Goal: Task Accomplishment & Management: Manage account settings

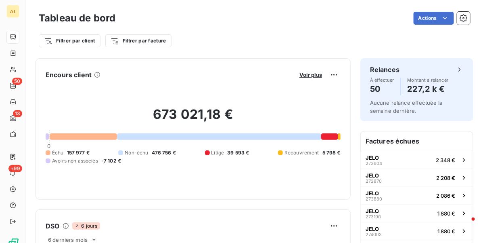
click at [203, 21] on div "Actions" at bounding box center [297, 18] width 345 height 13
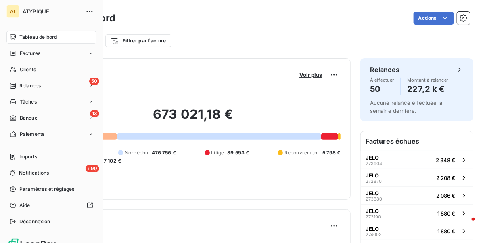
click at [44, 33] on span "Tableau de bord" at bounding box center [38, 36] width 38 height 7
click at [47, 117] on div "13 Banque" at bounding box center [51, 117] width 90 height 13
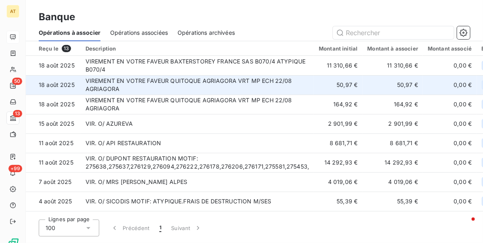
scroll to position [98, 0]
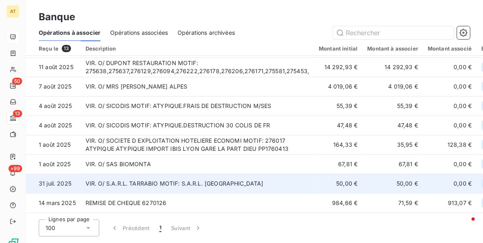
click at [151, 180] on td "VIR. O/ S.A.R.L. TARRABIO MOTIF: S.A.R.L. TARRABIO" at bounding box center [198, 183] width 234 height 19
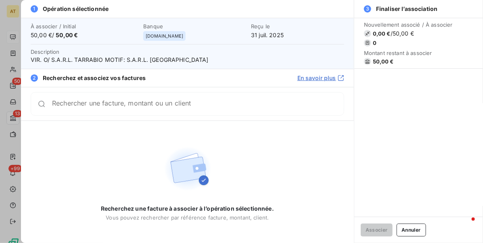
click at [420, 228] on button "Annuler" at bounding box center [411, 229] width 29 height 13
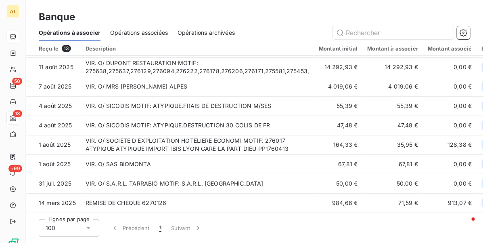
drag, startPoint x: 410, startPoint y: 182, endPoint x: 483, endPoint y: 176, distance: 73.3
drag, startPoint x: 442, startPoint y: 181, endPoint x: 483, endPoint y: 180, distance: 41.2
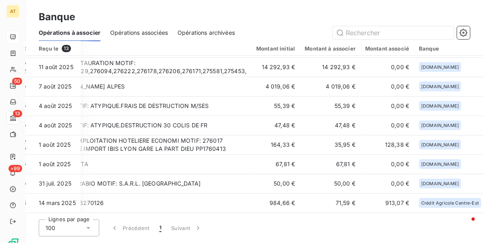
scroll to position [98, 96]
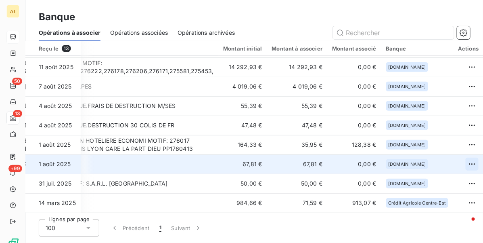
click at [463, 160] on html "AT 50 13 +99 Banque Opérations à associer Opérations associées Opérations archi…" at bounding box center [241, 121] width 483 height 243
click at [444, 177] on div "Archiver l’opération" at bounding box center [433, 178] width 62 height 13
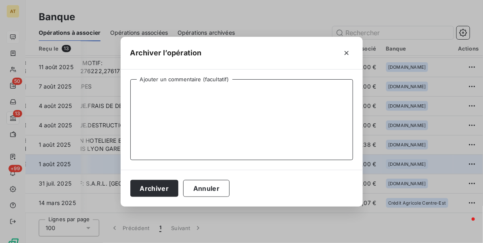
click at [210, 132] on textarea "Ajouter un commentaire (facultatif)" at bounding box center [241, 119] width 223 height 81
click at [206, 116] on textarea "Ajouter un commentaire (facultatif)" at bounding box center [241, 119] width 223 height 81
paste textarea "251973"
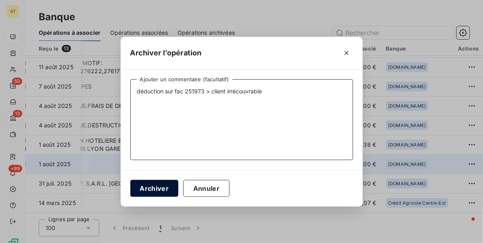
type textarea "déduction sur fac 251973 > client irrécouvrable"
click at [161, 190] on button "Archiver" at bounding box center [154, 188] width 48 height 17
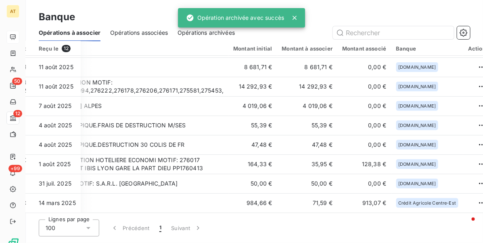
scroll to position [79, 86]
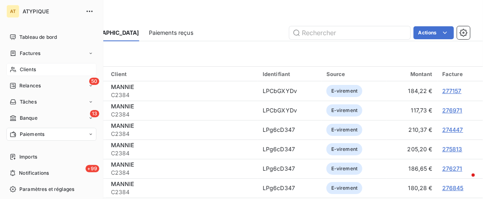
click at [34, 66] on span "Clients" at bounding box center [28, 69] width 16 height 7
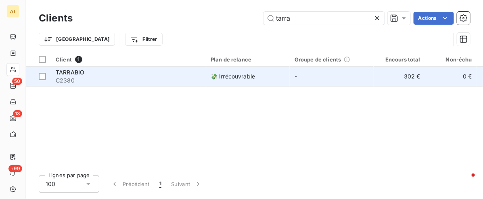
type input "tarra"
click at [102, 77] on span "C2380" at bounding box center [128, 80] width 145 height 8
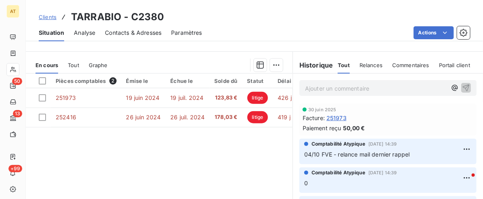
drag, startPoint x: 190, startPoint y: 143, endPoint x: 167, endPoint y: 138, distance: 22.8
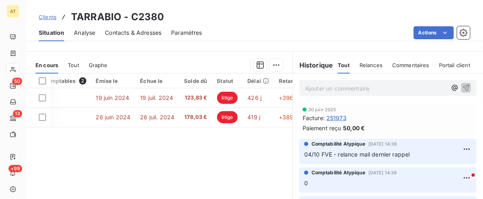
scroll to position [0, 33]
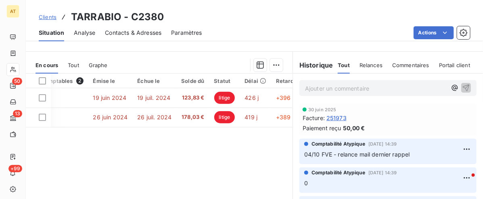
drag, startPoint x: 167, startPoint y: 135, endPoint x: 182, endPoint y: 134, distance: 14.1
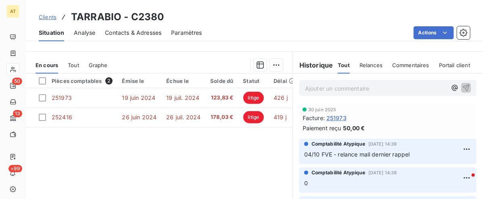
scroll to position [0, 0]
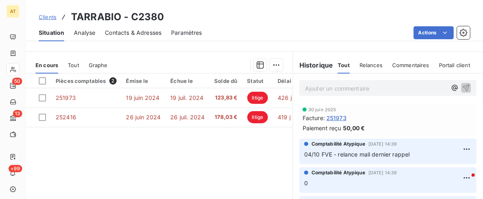
drag, startPoint x: 175, startPoint y: 136, endPoint x: 154, endPoint y: 135, distance: 21.0
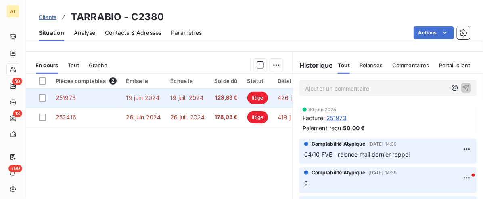
click at [84, 93] on td "251973" at bounding box center [86, 97] width 71 height 19
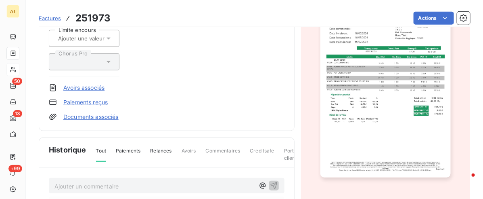
scroll to position [152, 0]
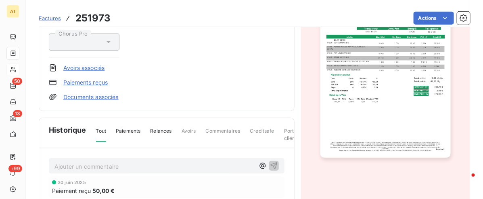
click at [85, 81] on link "Paiements reçus" at bounding box center [85, 82] width 44 height 8
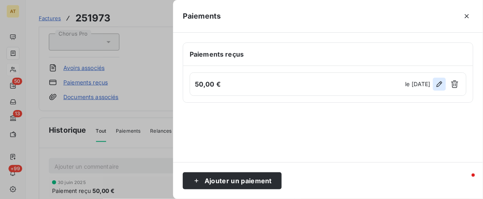
click at [443, 84] on icon "button" at bounding box center [439, 84] width 8 height 8
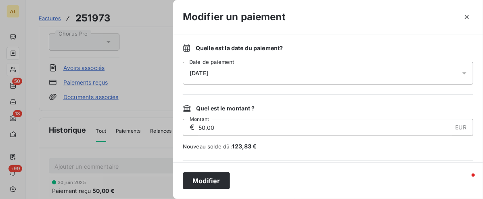
click at [230, 75] on div "30/06/2025" at bounding box center [328, 73] width 291 height 23
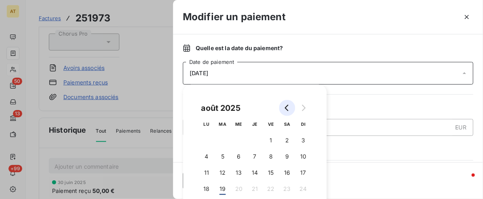
click at [286, 109] on icon "Go to previous month" at bounding box center [287, 108] width 4 height 6
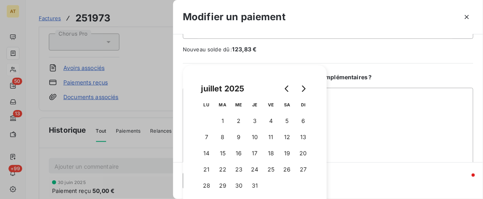
scroll to position [101, 0]
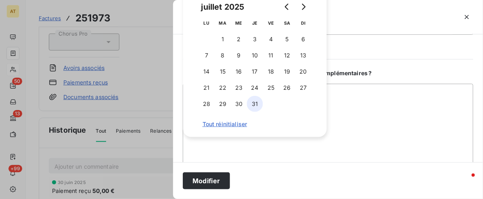
click at [257, 105] on button "31" at bounding box center [255, 104] width 16 height 16
click at [381, 65] on div "Quelle est la date du paiement ? 31/07/2025 Date de paiement Quel est le montan…" at bounding box center [328, 98] width 310 height 128
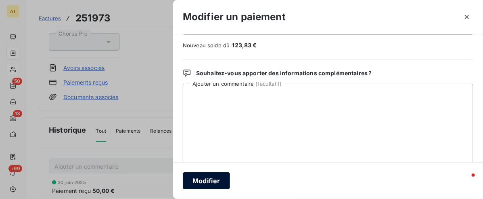
click at [216, 184] on button "Modifier" at bounding box center [206, 180] width 47 height 17
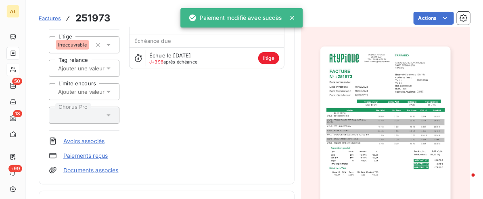
scroll to position [0, 0]
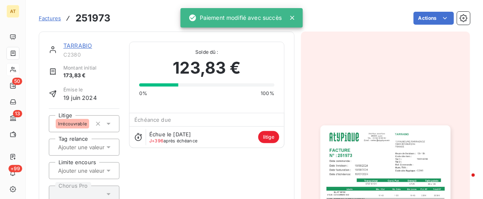
click at [202, 162] on div "TARRABIO C2380 Montant initial 173,83 € Émise le 19 juin 2024 Litige Irrécouvra…" at bounding box center [167, 147] width 236 height 211
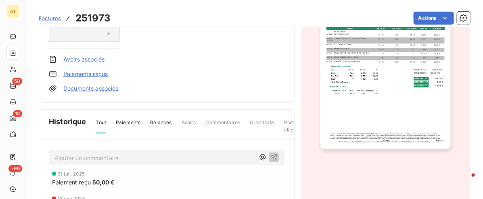
scroll to position [152, 0]
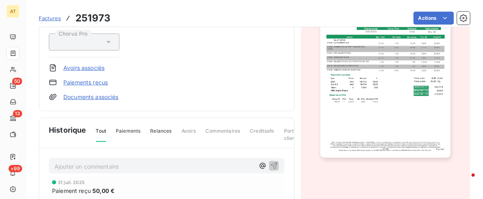
click at [85, 82] on link "Paiements reçus" at bounding box center [85, 82] width 44 height 8
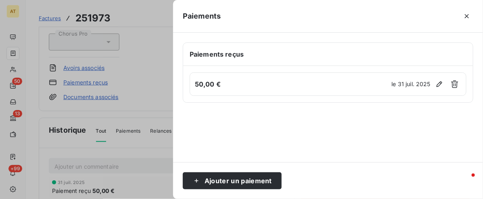
click at [160, 115] on div at bounding box center [241, 99] width 483 height 199
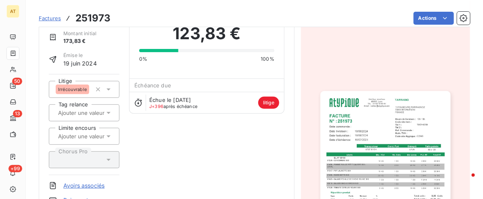
scroll to position [27, 0]
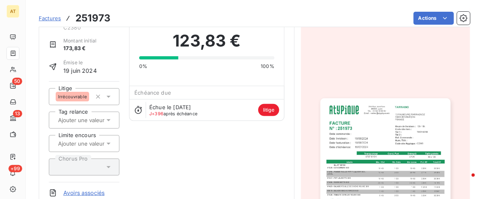
click at [248, 134] on div "TARRABIO C2380 Montant initial 173,83 € Émise le [DATE] Litige Irrécouvrable Ta…" at bounding box center [167, 120] width 236 height 211
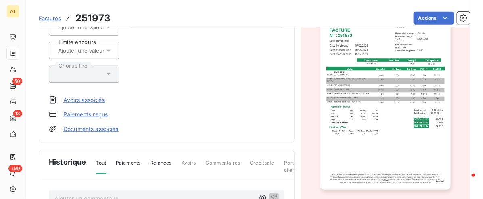
scroll to position [78, 0]
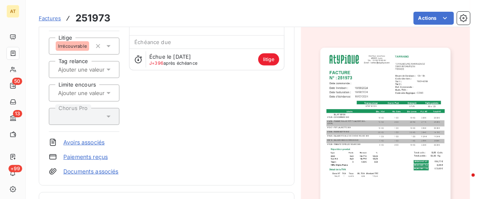
click at [79, 159] on link "Paiements reçus" at bounding box center [85, 157] width 44 height 8
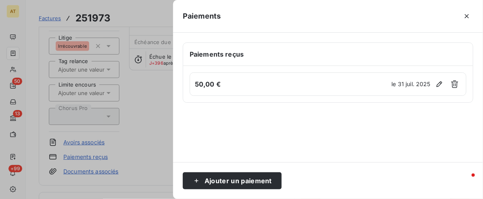
click at [148, 118] on div at bounding box center [241, 99] width 483 height 199
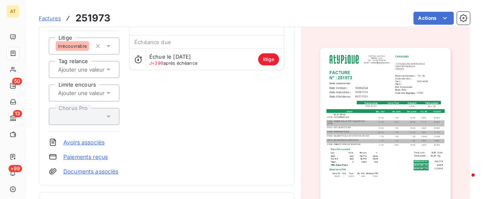
click at [97, 19] on h3 "251973" at bounding box center [92, 18] width 35 height 15
click at [96, 19] on h3 "251973" at bounding box center [92, 18] width 35 height 15
copy h3 "251973"
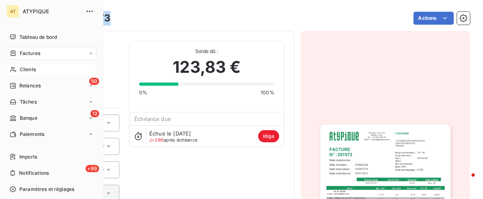
scroll to position [0, 0]
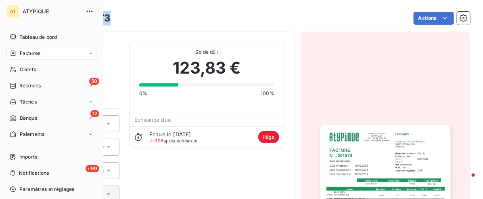
click at [25, 53] on span "Factures" at bounding box center [30, 53] width 21 height 7
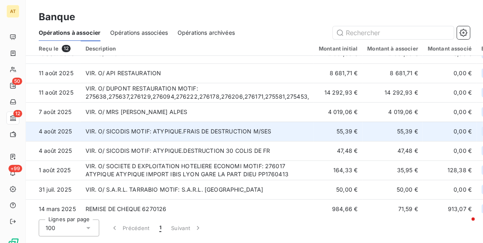
scroll to position [79, 0]
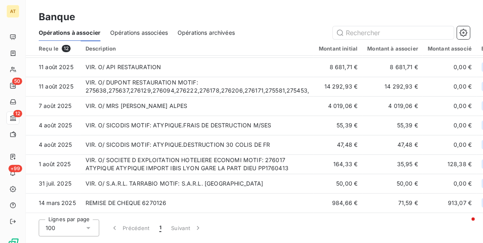
click at [224, 33] on span "Opérations archivées" at bounding box center [206, 33] width 57 height 8
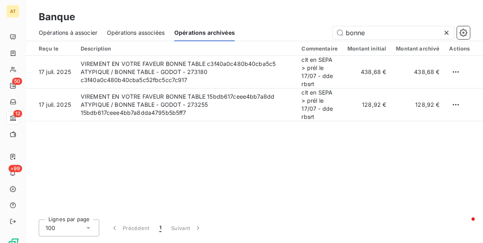
click at [446, 31] on icon at bounding box center [447, 33] width 4 height 4
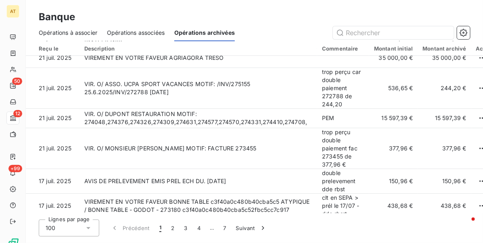
scroll to position [908, 0]
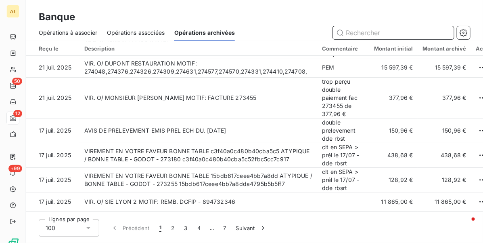
click at [382, 38] on input "text" at bounding box center [393, 32] width 121 height 13
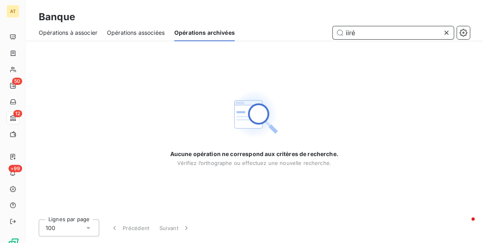
paste input "251973"
type input "251973"
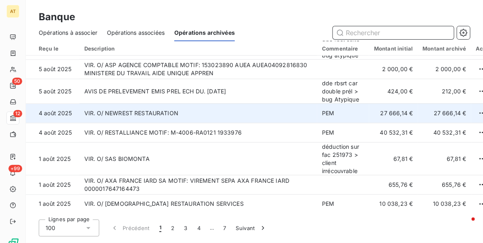
scroll to position [353, 0]
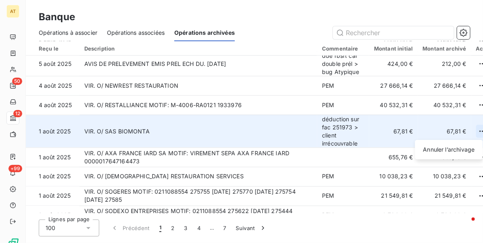
click at [469, 128] on html "AT 50 12 +99 Banque Opérations à associer Opérations associées Opérations archi…" at bounding box center [241, 121] width 483 height 243
click at [459, 152] on div "Annuler l’archivage" at bounding box center [448, 149] width 61 height 13
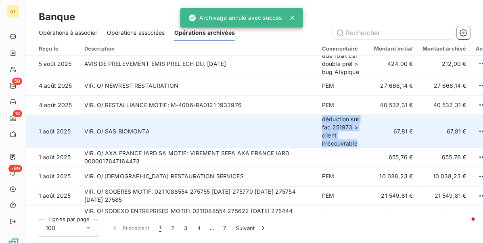
copy td "déduction sur fac 251973 > client irrécouvrable"
drag, startPoint x: 351, startPoint y: 142, endPoint x: 310, endPoint y: 121, distance: 46.0
click at [317, 121] on td "déduction sur fac 251973 > client irrécouvrable" at bounding box center [343, 131] width 52 height 33
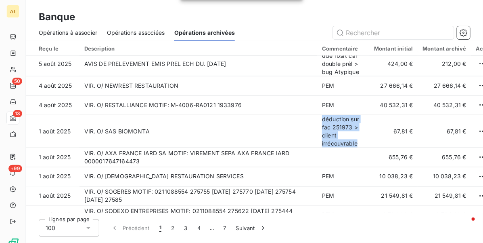
click at [61, 29] on span "Opérations à associer" at bounding box center [68, 33] width 59 height 8
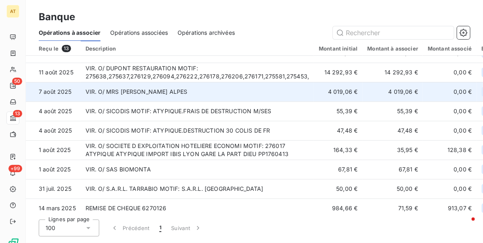
scroll to position [98, 0]
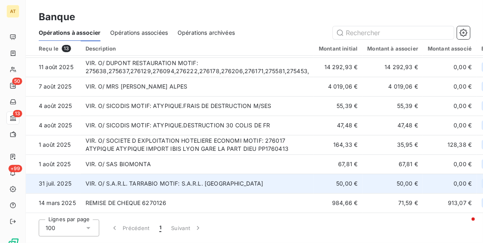
drag, startPoint x: 441, startPoint y: 180, endPoint x: 479, endPoint y: 176, distance: 38.5
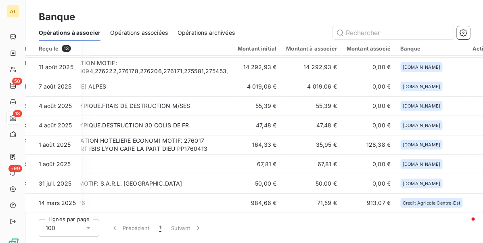
scroll to position [98, 96]
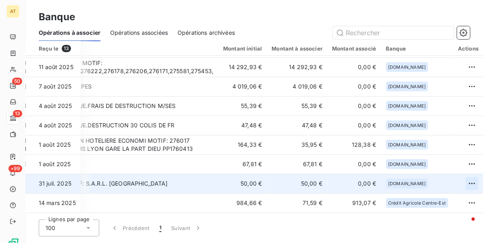
click at [462, 178] on html "AT 50 13 +99 Banque Opérations à associer Opérations associées Opérations archi…" at bounding box center [241, 121] width 483 height 243
click at [429, 194] on div "Archiver l’opération" at bounding box center [433, 198] width 62 height 13
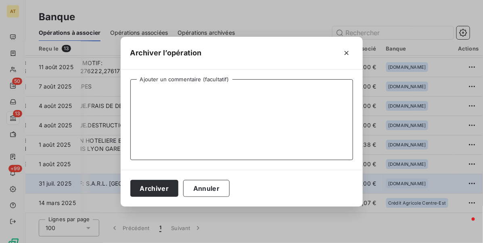
click at [230, 110] on textarea "Ajouter un commentaire (facultatif)" at bounding box center [241, 119] width 223 height 81
paste textarea "déduction sur fac 251973 > client irrécouvrable"
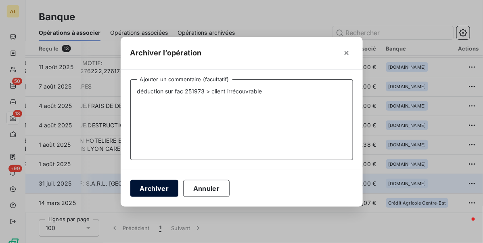
type textarea "déduction sur fac 251973 > client irrécouvrable"
click at [151, 185] on button "Archiver" at bounding box center [154, 188] width 48 height 17
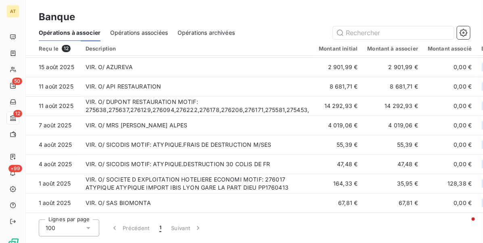
scroll to position [79, 0]
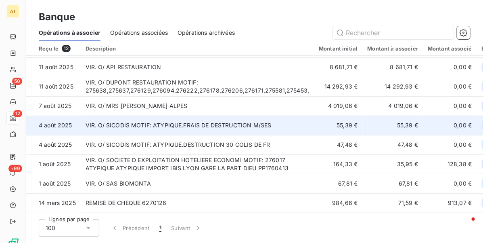
click at [112, 123] on td "VIR. O/ SICODIS MOTIF: ATYPIQUE.FRAIS DE DESTRUCTION M/SES" at bounding box center [198, 124] width 234 height 19
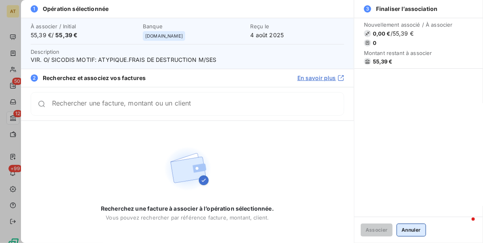
click at [410, 227] on button "Annuler" at bounding box center [411, 229] width 29 height 13
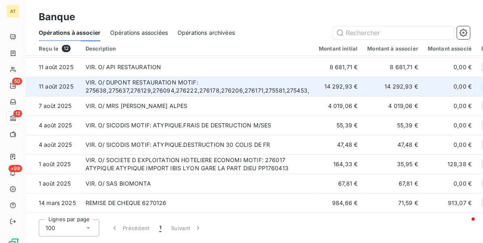
click at [184, 89] on td "VIR. O/ DUPONT RESTAURATION MOTIF: 275638,275637,276129,276094,276222,276178,27…" at bounding box center [198, 86] width 234 height 19
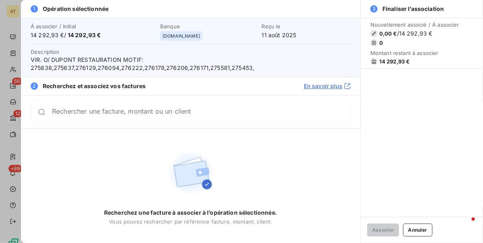
click at [385, 61] on span "14 292,93 €" at bounding box center [394, 61] width 31 height 6
copy div "14 292,93 €"
drag, startPoint x: 424, startPoint y: 229, endPoint x: 421, endPoint y: 226, distance: 4.3
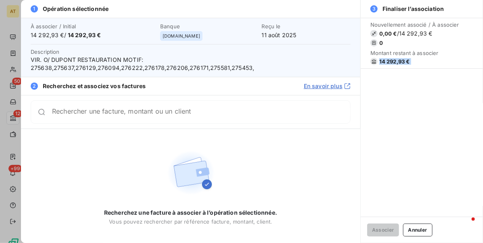
click at [422, 229] on button "Annuler" at bounding box center [417, 229] width 29 height 13
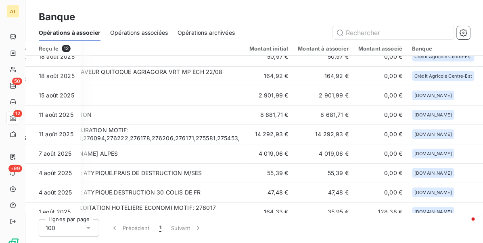
scroll to position [28, 96]
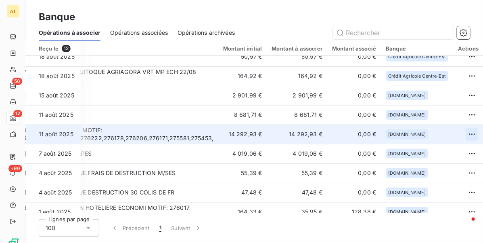
click at [459, 132] on html "AT 50 12 +99 Banque Opérations à associer Opérations associées Opérations archi…" at bounding box center [241, 121] width 483 height 243
click at [430, 153] on div "Archiver l’opération" at bounding box center [433, 152] width 62 height 13
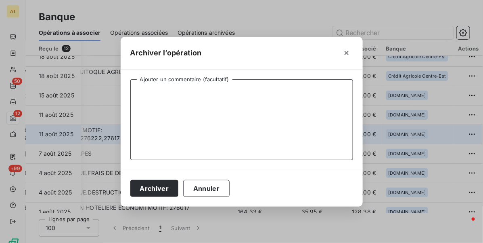
drag, startPoint x: 218, startPoint y: 99, endPoint x: 227, endPoint y: 100, distance: 9.4
click at [219, 99] on textarea "Ajouter un commentaire (facultatif)" at bounding box center [241, 119] width 223 height 81
type textarea "PEM"
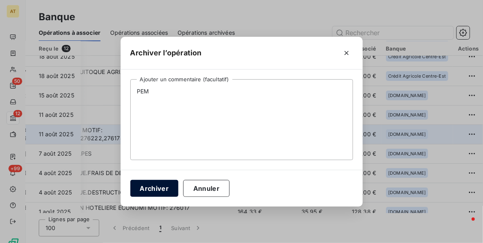
click at [162, 186] on button "Archiver" at bounding box center [154, 188] width 48 height 17
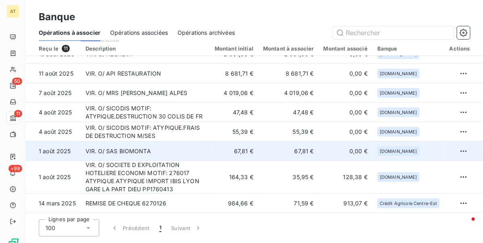
scroll to position [35, 0]
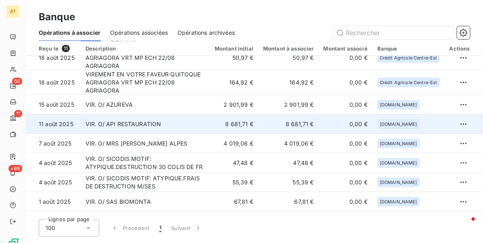
click at [172, 125] on td "VIR. O/ API RESTAURATION" at bounding box center [145, 123] width 129 height 19
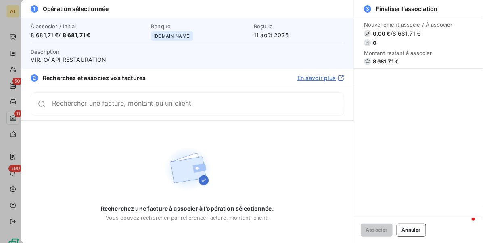
click at [392, 62] on span "8 681,71 €" at bounding box center [386, 61] width 26 height 6
copy div "8 681,71 €"
click at [387, 63] on span "8 681,71 €" at bounding box center [386, 61] width 26 height 6
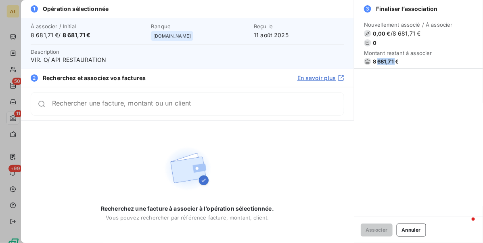
click at [387, 63] on span "8 681,71 €" at bounding box center [386, 61] width 26 height 6
click at [418, 227] on button "Annuler" at bounding box center [411, 229] width 29 height 13
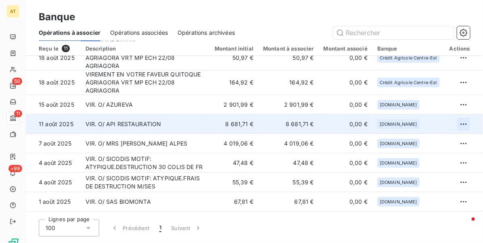
click at [463, 124] on html "AT 50 11 +99 Banque Opérations à associer Opérations associées Opérations archi…" at bounding box center [241, 121] width 483 height 243
click at [430, 142] on div "Archiver l’opération" at bounding box center [432, 141] width 62 height 13
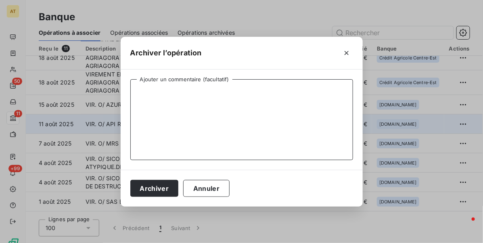
click at [288, 115] on textarea "Ajouter un commentaire (facultatif)" at bounding box center [241, 119] width 223 height 81
type textarea "PEM"
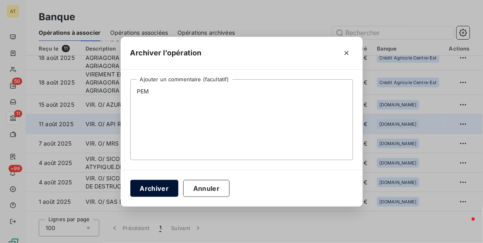
click at [130, 190] on button "Archiver" at bounding box center [154, 188] width 48 height 17
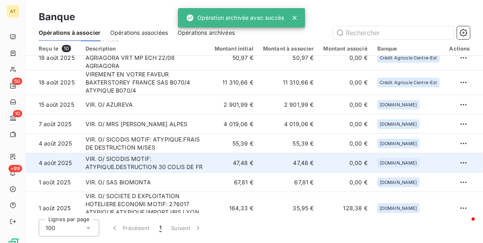
scroll to position [0, 0]
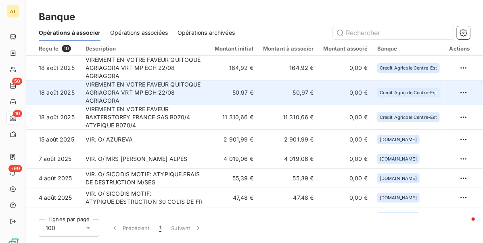
click at [212, 95] on td "50,97 €" at bounding box center [234, 92] width 48 height 25
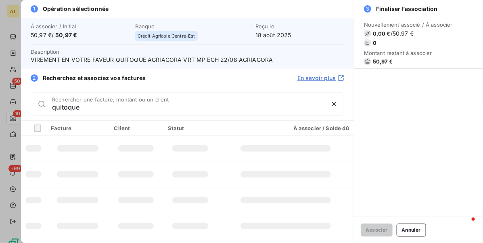
type input "quitoque"
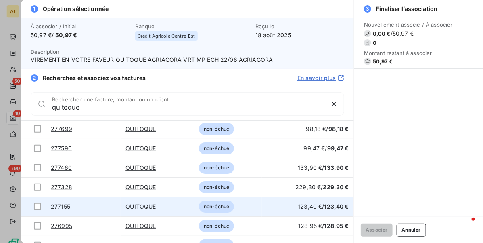
scroll to position [48, 0]
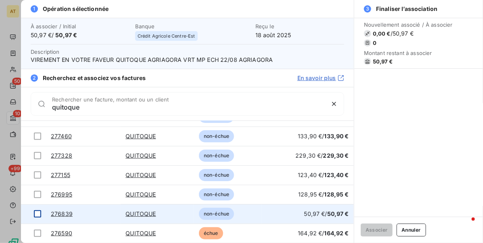
click at [37, 214] on div at bounding box center [37, 213] width 7 height 7
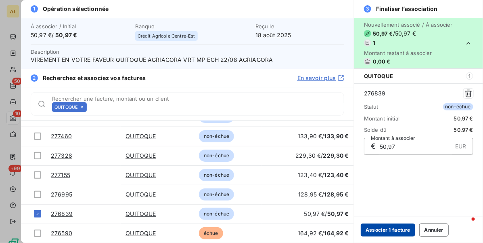
click at [390, 230] on button "Associer 1 facture" at bounding box center [388, 229] width 54 height 13
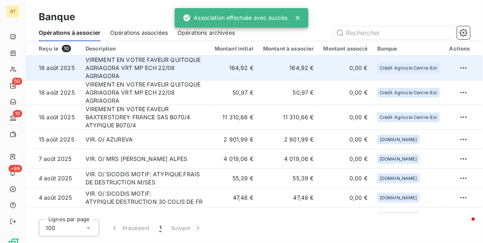
click at [249, 73] on td "164,92 €" at bounding box center [234, 68] width 48 height 25
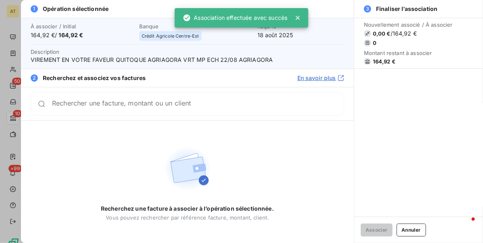
click at [382, 61] on span "164,92 €" at bounding box center [384, 61] width 23 height 6
copy span "164,92"
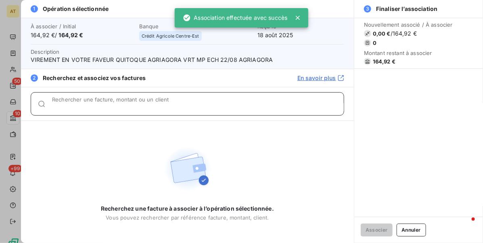
click at [216, 101] on div "Rechercher une facture, montant ou un client" at bounding box center [198, 104] width 292 height 8
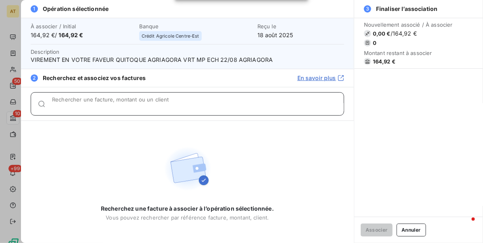
paste input "164,92"
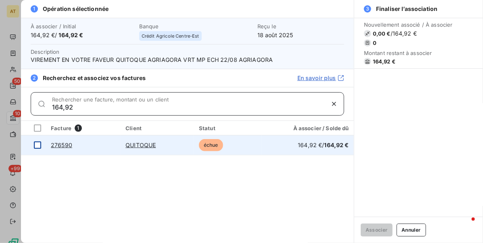
type input "164,92"
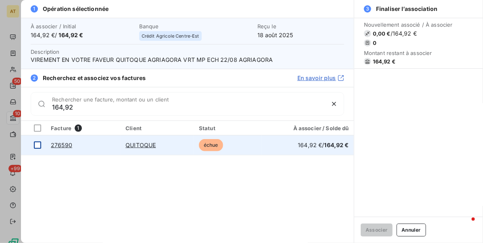
click at [40, 145] on div at bounding box center [37, 144] width 7 height 7
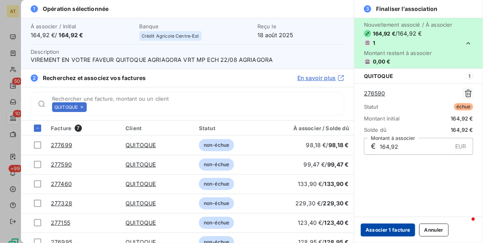
click at [397, 228] on button "Associer 1 facture" at bounding box center [388, 229] width 54 height 13
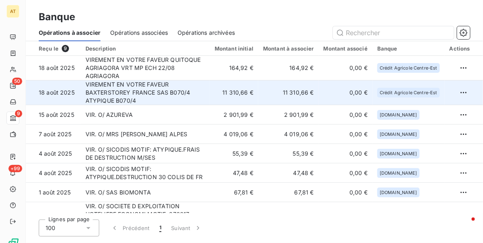
click at [188, 92] on td "VIREMENT EN VOTRE FAVEUR BAXTERSTOREY FRANCE SAS B070/4 ATYPIQUE B070/4" at bounding box center [145, 92] width 129 height 25
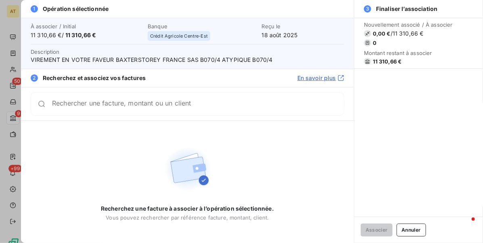
click at [387, 60] on span "11 310,66 €" at bounding box center [387, 61] width 29 height 6
copy div "11 310,66 €"
click at [398, 64] on span "11 310,66 €" at bounding box center [387, 61] width 29 height 6
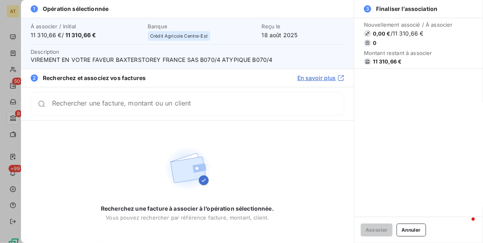
click at [395, 62] on span "11 310,66 €" at bounding box center [387, 61] width 29 height 6
copy div "11 310,66 €"
click at [422, 227] on button "Annuler" at bounding box center [411, 229] width 29 height 13
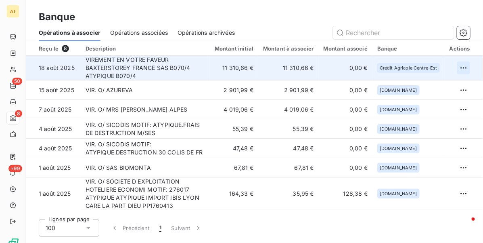
click at [464, 71] on html "AT 50 8 +99 Banque Opérations à associer Opérations associées Opérations archiv…" at bounding box center [241, 121] width 483 height 243
click at [454, 82] on div "Archiver l’opération" at bounding box center [432, 85] width 62 height 13
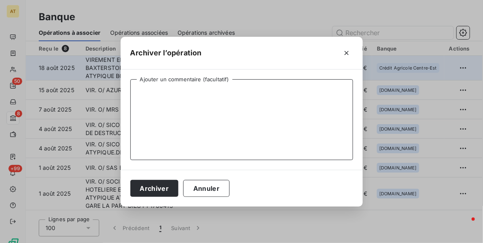
drag, startPoint x: 162, startPoint y: 138, endPoint x: 165, endPoint y: 135, distance: 4.3
click at [162, 138] on textarea "Ajouter un commentaire (facultatif)" at bounding box center [241, 119] width 223 height 81
type textarea "PEM"
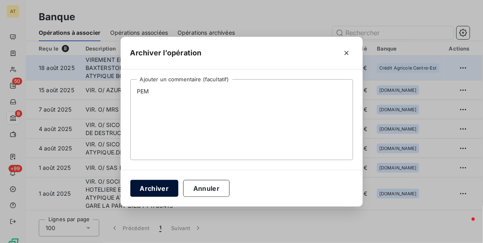
click at [153, 190] on button "Archiver" at bounding box center [154, 188] width 48 height 17
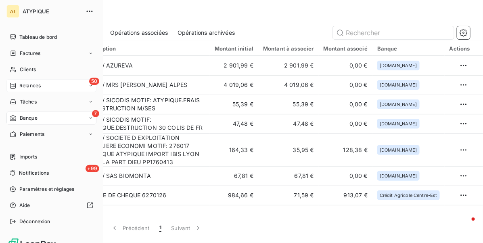
click at [27, 87] on span "Relances" at bounding box center [29, 85] width 21 height 7
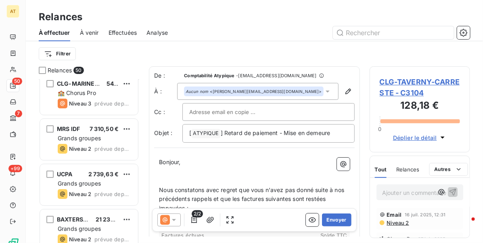
scroll to position [51, 0]
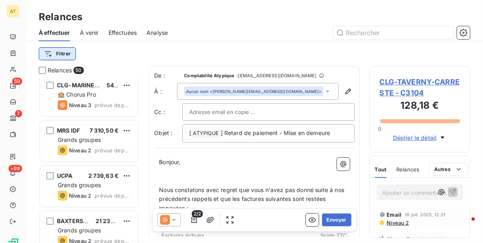
click at [62, 52] on html "AT 50 7 +99 Relances À effectuer À venir Effectuées Analyse Filtrer Relances 50…" at bounding box center [241, 121] width 483 height 243
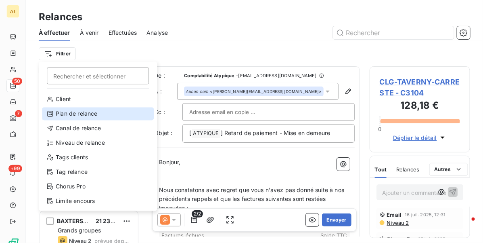
click at [91, 114] on div "Plan de relance" at bounding box center [98, 113] width 112 height 13
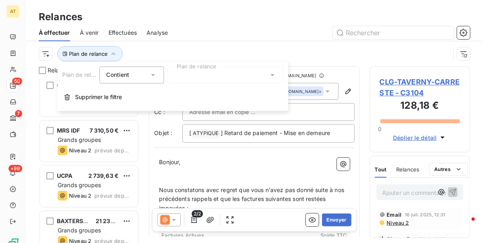
scroll to position [156, 93]
click at [210, 77] on div at bounding box center [225, 75] width 116 height 17
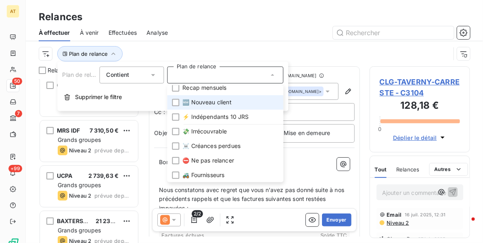
scroll to position [42, 0]
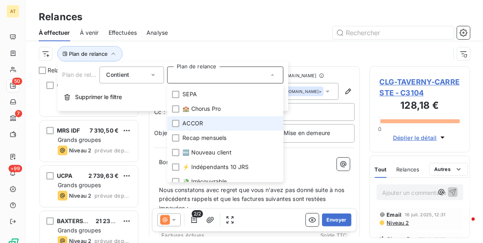
click at [217, 122] on li "ACCOR" at bounding box center [225, 123] width 116 height 15
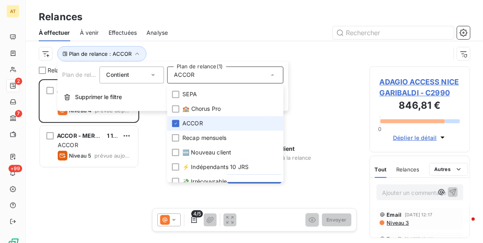
scroll to position [156, 93]
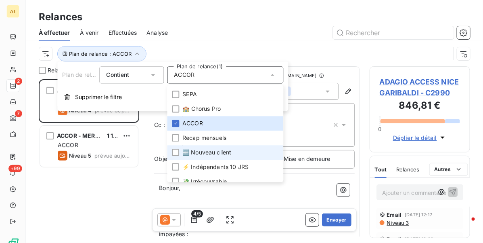
click at [215, 148] on span "🆕 Nouveau client" at bounding box center [207, 152] width 49 height 8
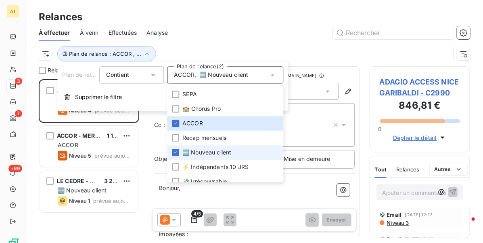
click at [215, 146] on li "🆕 Nouveau client" at bounding box center [225, 152] width 116 height 15
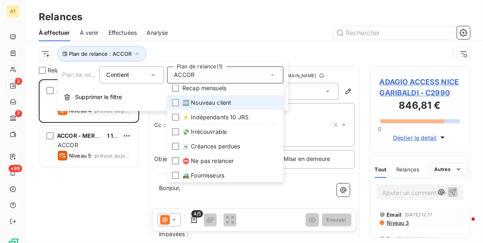
scroll to position [42, 0]
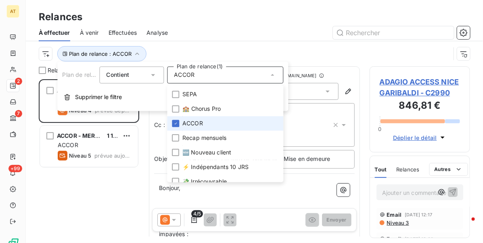
click at [201, 124] on span "ACCOR" at bounding box center [193, 123] width 21 height 8
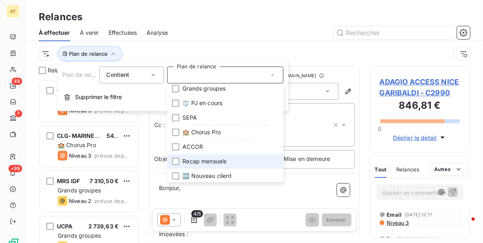
scroll to position [0, 0]
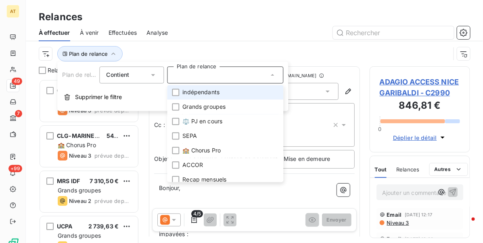
click at [204, 93] on span "indépendants" at bounding box center [201, 92] width 37 height 8
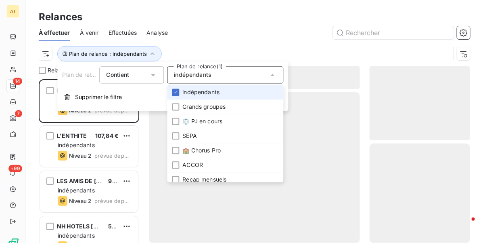
scroll to position [156, 93]
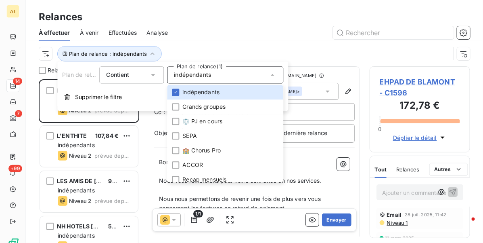
click at [235, 38] on div at bounding box center [324, 32] width 293 height 13
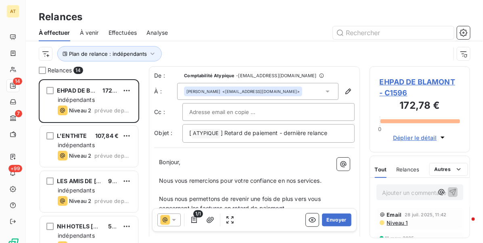
click at [36, 57] on div "Plan de relance : indépendants" at bounding box center [254, 53] width 457 height 25
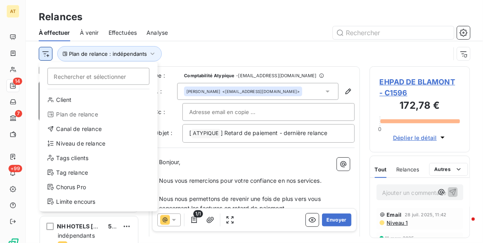
click at [43, 53] on html "AT 14 7 +99 Relances À effectuer À venir Effectuées Analyse Rechercher et sélec…" at bounding box center [241, 121] width 483 height 243
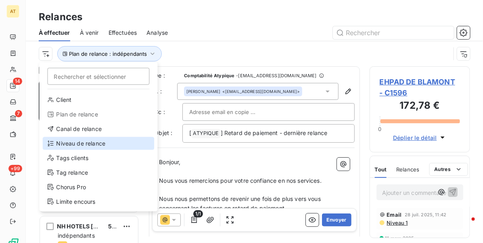
click at [102, 147] on div "Niveau de relance" at bounding box center [99, 143] width 112 height 13
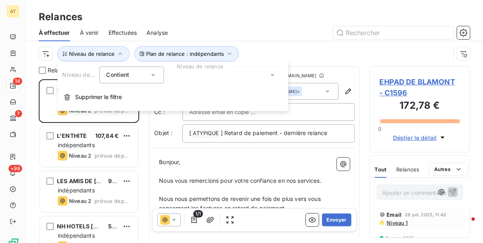
click at [242, 74] on div at bounding box center [225, 75] width 116 height 17
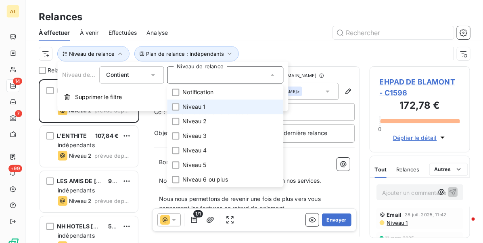
click at [194, 107] on span "Niveau 1" at bounding box center [194, 107] width 23 height 8
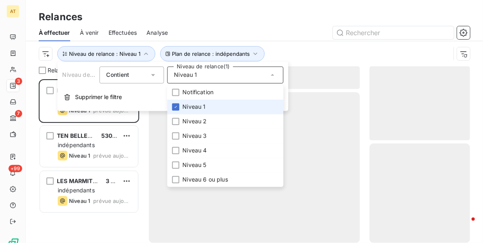
scroll to position [156, 93]
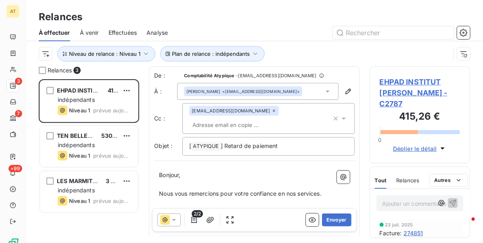
click at [291, 38] on div at bounding box center [324, 32] width 293 height 13
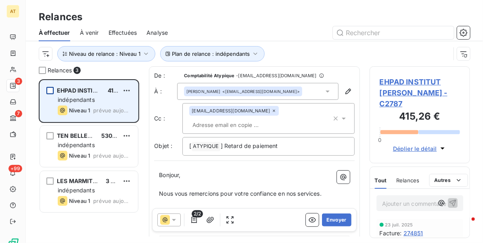
click at [52, 88] on div "grid" at bounding box center [49, 90] width 7 height 7
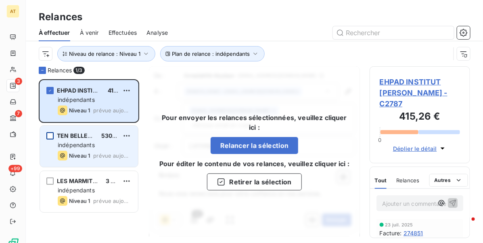
click at [47, 136] on div "grid" at bounding box center [49, 135] width 7 height 7
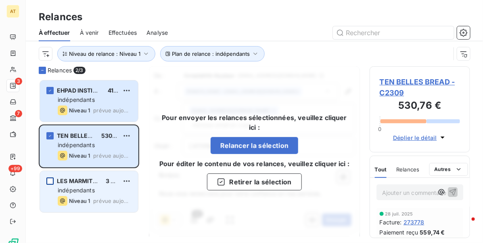
click at [47, 182] on div "grid" at bounding box center [49, 180] width 7 height 7
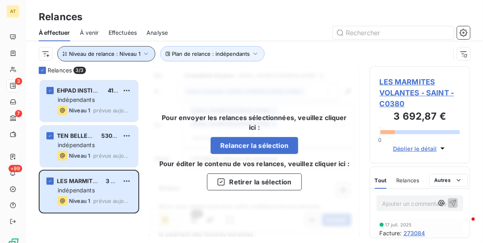
click at [119, 52] on span "Niveau de relance : Niveau 1" at bounding box center [104, 53] width 71 height 6
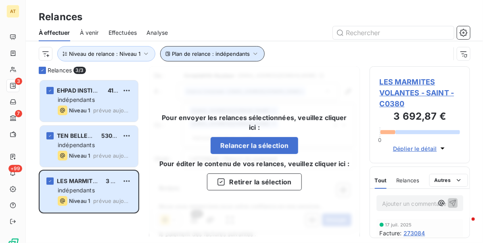
click at [202, 48] on button "Plan de relance : indépendants" at bounding box center [212, 53] width 105 height 15
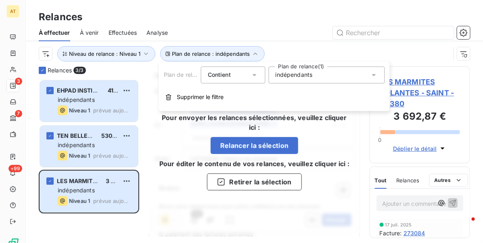
click at [289, 76] on span "indépendants" at bounding box center [294, 75] width 37 height 8
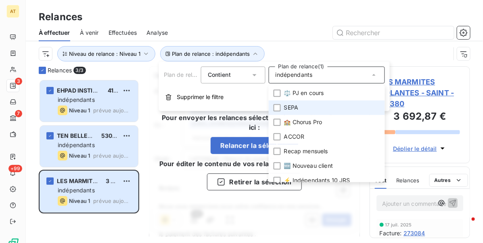
scroll to position [50, 0]
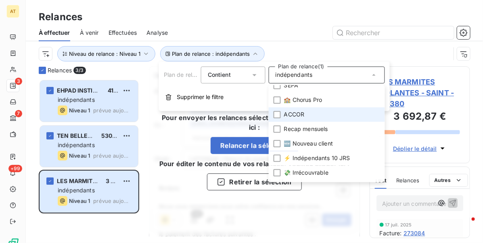
click at [318, 115] on li "ACCOR" at bounding box center [327, 114] width 116 height 15
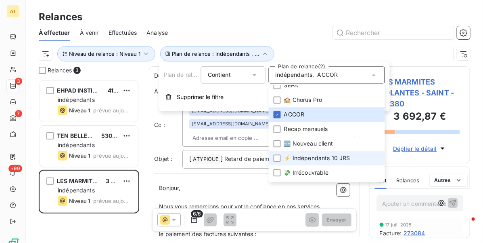
click at [316, 157] on span "⚡ Indépendants 10 JRS" at bounding box center [317, 158] width 66 height 8
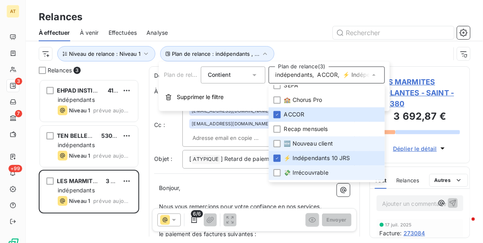
scroll to position [92, 0]
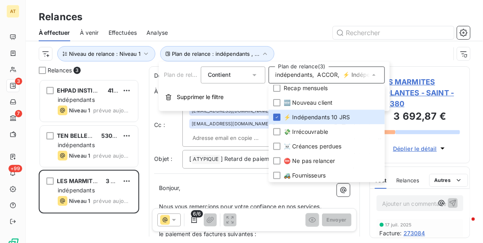
click at [249, 11] on div "Relances" at bounding box center [254, 17] width 457 height 15
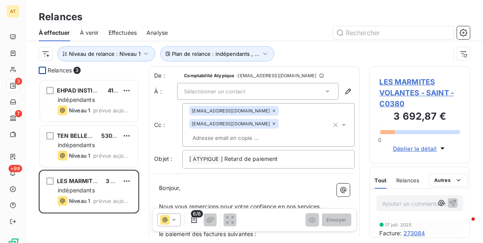
click at [44, 69] on div at bounding box center [42, 70] width 7 height 7
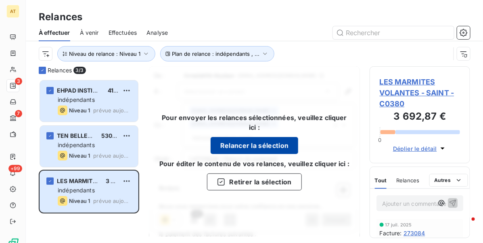
click at [261, 144] on button "Relancer la sélection" at bounding box center [255, 145] width 88 height 17
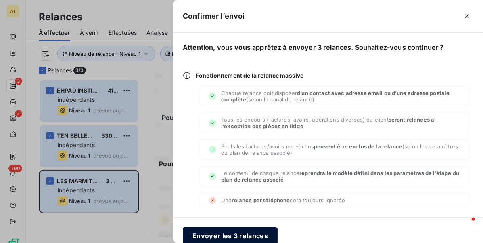
click at [225, 232] on button "Envoyer les 3 relances" at bounding box center [230, 235] width 95 height 17
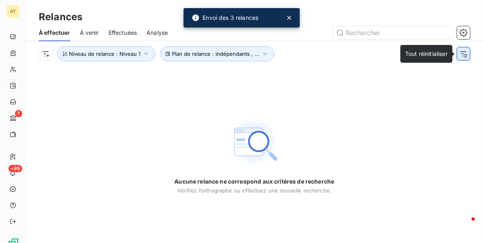
click at [461, 59] on button "button" at bounding box center [463, 53] width 13 height 13
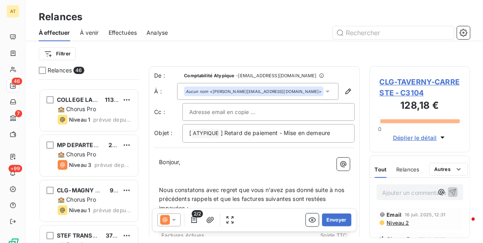
scroll to position [1211, 0]
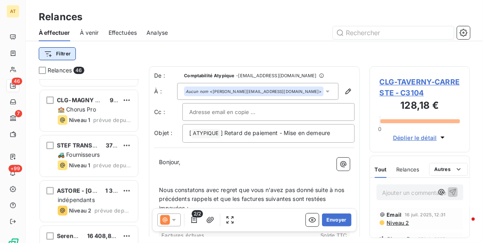
click at [59, 55] on html "AT 46 7 +99 Relances À effectuer À venir Effectuées Analyse Filtrer Relances 46…" at bounding box center [241, 121] width 483 height 243
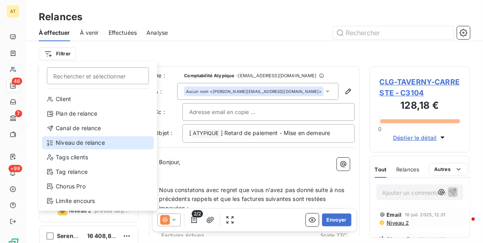
click at [77, 141] on div "Niveau de relance" at bounding box center [98, 142] width 112 height 13
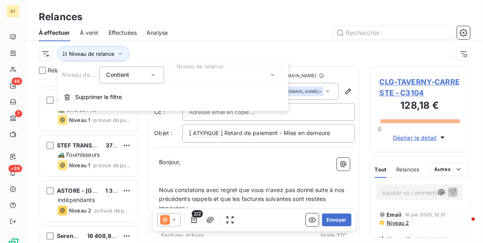
click at [179, 74] on div at bounding box center [225, 75] width 116 height 17
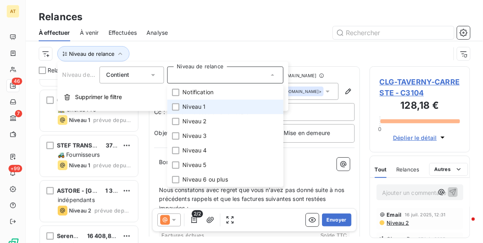
click at [198, 105] on span "Niveau 1" at bounding box center [194, 107] width 23 height 8
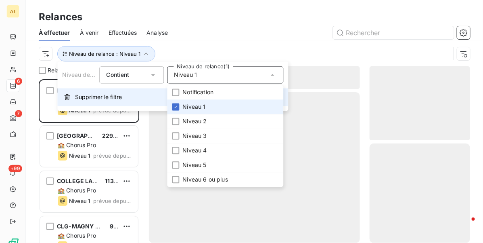
scroll to position [156, 93]
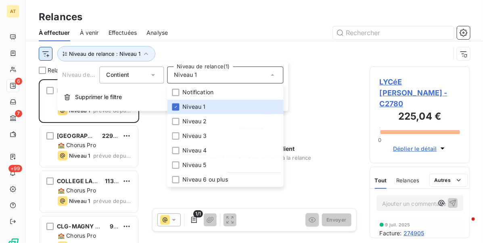
click at [48, 54] on html "AT 6 7 +99 Relances À effectuer À venir Effectuées Analyse Niveau de relance : …" at bounding box center [241, 121] width 483 height 243
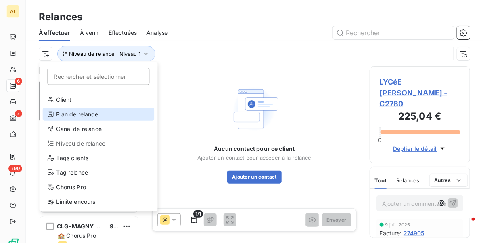
click at [75, 114] on div "Plan de relance" at bounding box center [99, 114] width 112 height 13
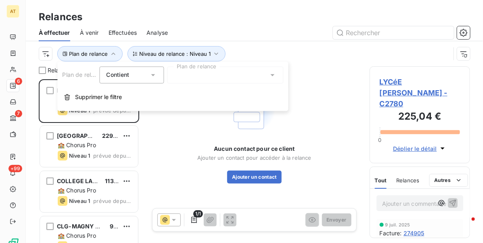
click at [241, 75] on div at bounding box center [225, 75] width 116 height 17
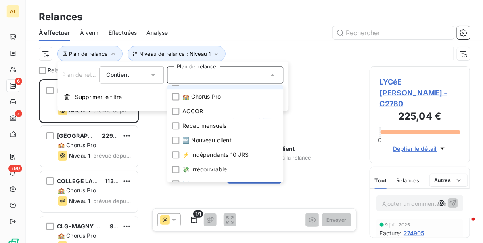
scroll to position [92, 0]
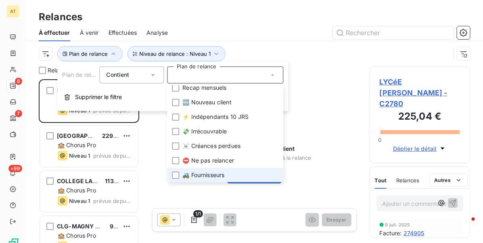
click at [212, 174] on span "🚜 Fournisseurs" at bounding box center [204, 175] width 42 height 8
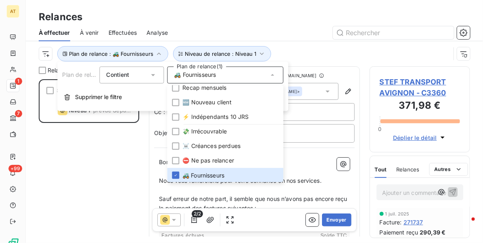
scroll to position [156, 93]
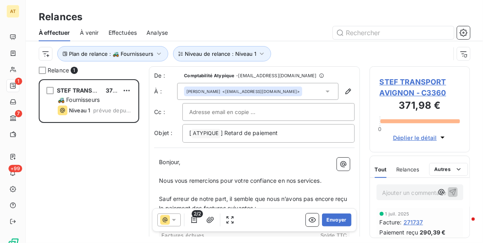
click at [298, 42] on div "Plan de relance : 🚜 Fournisseurs Niveau de relance : Niveau 1" at bounding box center [254, 53] width 431 height 25
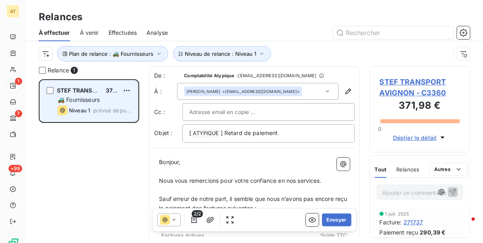
click at [54, 89] on div "STEF TRANSPORT AVIGNON 371,98 € 🚜 Fournisseurs Niveau 1 prévue depuis 5 jours" at bounding box center [89, 100] width 98 height 41
click at [50, 92] on div "grid" at bounding box center [49, 90] width 7 height 7
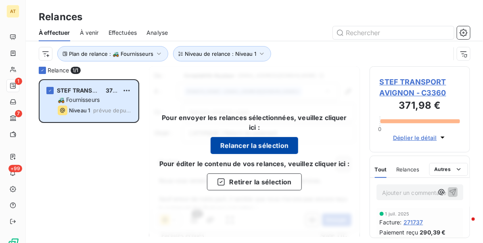
click at [256, 144] on button "Relancer la sélection" at bounding box center [255, 145] width 88 height 17
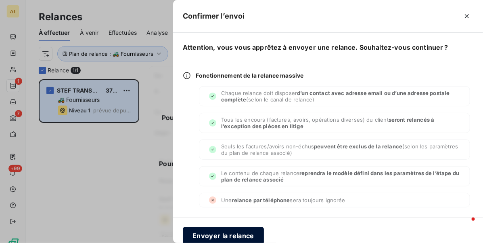
click at [214, 234] on button "Envoyer la relance" at bounding box center [223, 235] width 81 height 17
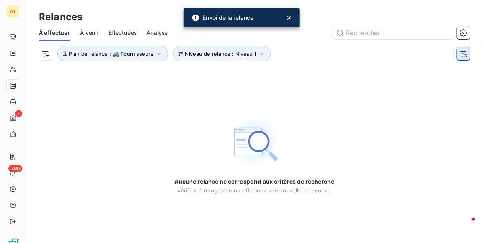
click at [460, 55] on icon "button" at bounding box center [464, 54] width 8 height 8
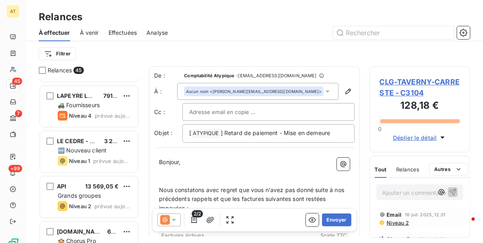
scroll to position [1871, 0]
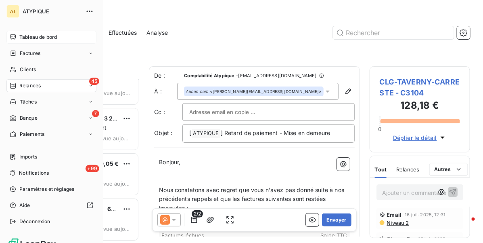
click at [51, 34] on span "Tableau de bord" at bounding box center [38, 36] width 38 height 7
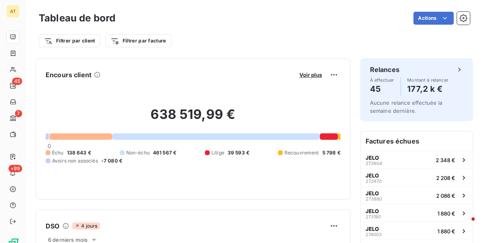
click at [288, 19] on div "Actions" at bounding box center [297, 18] width 345 height 13
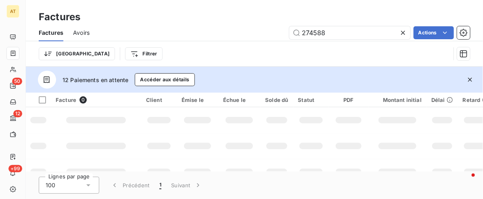
drag, startPoint x: 469, startPoint y: 77, endPoint x: 402, endPoint y: 46, distance: 73.5
click at [469, 78] on icon "button" at bounding box center [470, 79] width 8 height 8
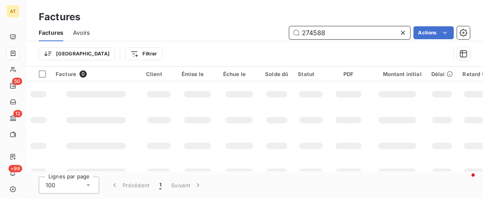
click at [365, 33] on input "274588" at bounding box center [349, 32] width 121 height 13
paste input "5637"
type input "275637"
click at [258, 33] on div "275637 Actions" at bounding box center [284, 32] width 371 height 13
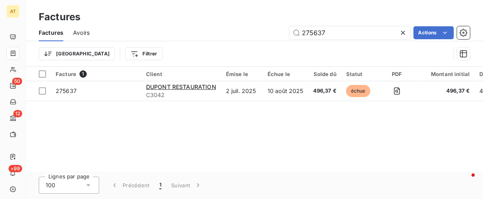
click at [409, 124] on div "Facture 1 Client Émise le Échue le Solde dû Statut PDF Montant initial Délai Re…" at bounding box center [254, 119] width 457 height 105
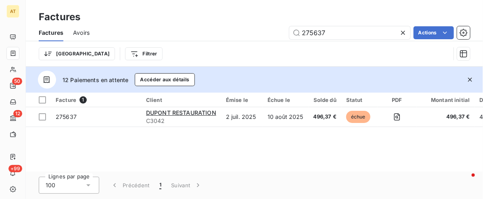
click at [339, 149] on div "Facture 1 Client Émise le Échue le Solde dû Statut PDF Montant initial Délai Re…" at bounding box center [254, 131] width 457 height 79
click at [331, 144] on div "Facture 1 Client Émise le Échue le Solde dû Statut PDF Montant initial Délai Re…" at bounding box center [254, 131] width 457 height 79
click at [343, 27] on input "275637" at bounding box center [349, 32] width 121 height 13
paste input "850"
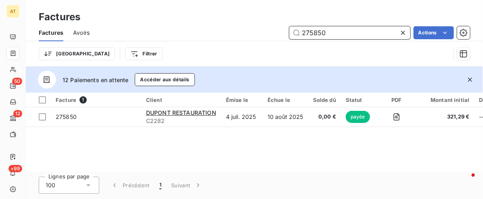
paste input "6151"
paste input "235"
click at [234, 149] on div "Facture 1 Client Émise le Échue le Solde dû Statut PDF Montant initial Délai Re…" at bounding box center [254, 131] width 457 height 79
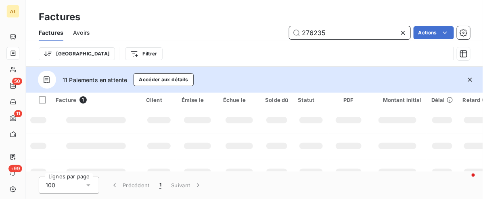
click at [336, 35] on input "276235" at bounding box center [349, 32] width 121 height 13
paste input "59"
type input "276259"
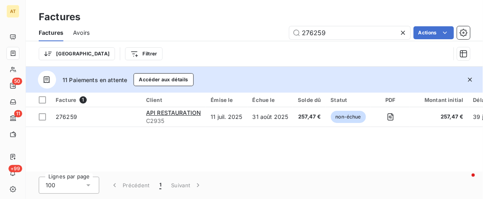
click at [353, 136] on div "Facture 1 Client Émise le Échue le Solde dû Statut PDF Montant initial Délai Re…" at bounding box center [254, 131] width 457 height 79
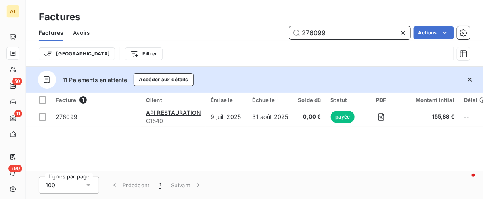
paste input "5801"
paste input "643"
paste input "597"
type input "275597"
click at [331, 155] on div "Facture 1 Client Émise le Échue le Solde dû Statut PDF Montant initial Délai Re…" at bounding box center [254, 131] width 457 height 79
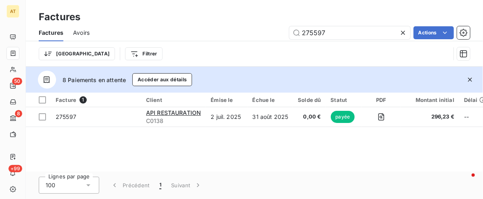
click at [75, 33] on span "Avoirs" at bounding box center [81, 33] width 17 height 8
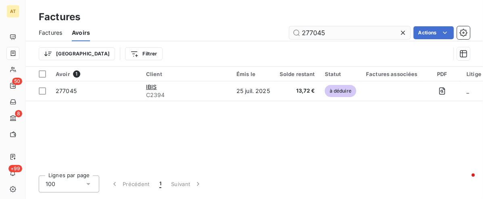
drag, startPoint x: 402, startPoint y: 31, endPoint x: 374, endPoint y: 31, distance: 27.8
click at [403, 31] on icon at bounding box center [403, 33] width 8 height 8
click at [366, 33] on input "text" at bounding box center [349, 32] width 121 height 13
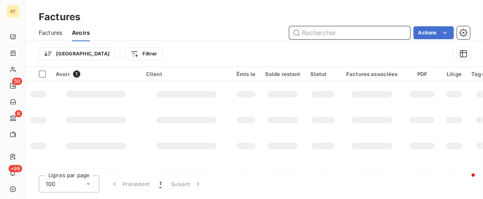
paste input "276092"
type input "276092"
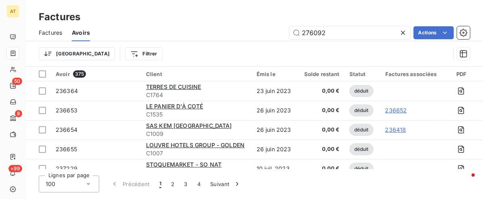
click at [257, 131] on td "26 juin 2023" at bounding box center [276, 129] width 48 height 19
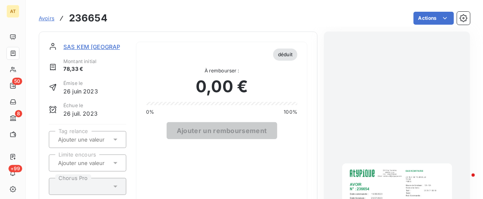
drag, startPoint x: 273, startPoint y: 75, endPoint x: 267, endPoint y: 70, distance: 7.4
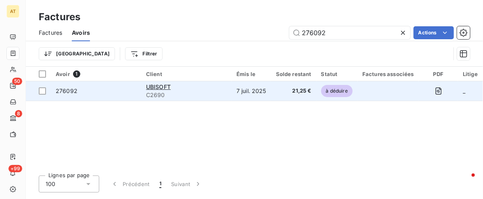
click at [69, 88] on span "276092" at bounding box center [67, 90] width 22 height 7
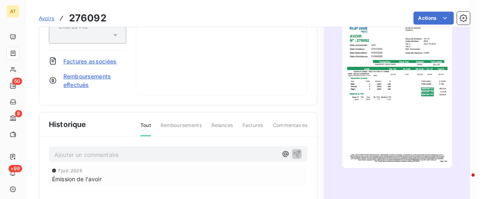
scroll to position [152, 0]
click at [85, 59] on span "Factures associées" at bounding box center [90, 60] width 54 height 8
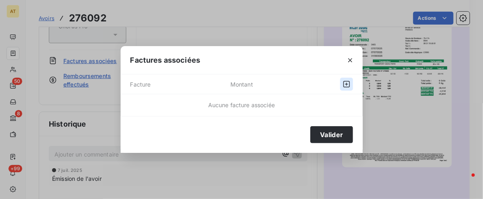
click at [346, 83] on icon "button" at bounding box center [346, 84] width 6 height 6
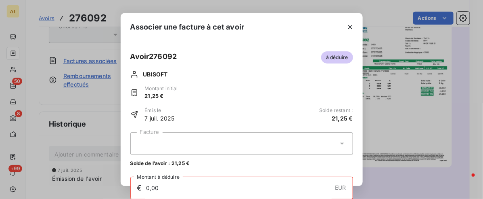
click at [178, 152] on div at bounding box center [241, 143] width 223 height 23
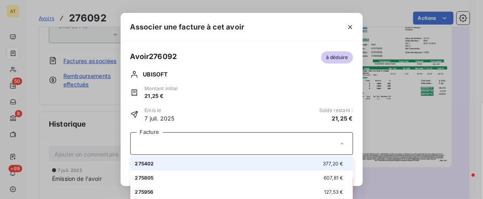
click at [167, 163] on div "275402 377,20 €" at bounding box center [241, 163] width 213 height 8
type input "21,25"
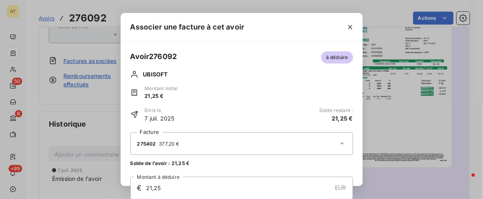
click at [228, 112] on div "Émis le 7 juil. 2025 Solde restant : 21,25 €" at bounding box center [241, 115] width 223 height 16
click at [352, 167] on div "Facture 275402 377,20 € Solde de l’avoir : 21,25 € € 21,25 EUR Montant à déduir…" at bounding box center [241, 171] width 223 height 79
drag, startPoint x: 311, startPoint y: 101, endPoint x: 312, endPoint y: 88, distance: 13.7
click at [310, 102] on div "Avoir 276092 à déduire UBISOFT Montant initial 21,25 € Émis le 7 juil. 2025 Sol…" at bounding box center [241, 86] width 223 height 71
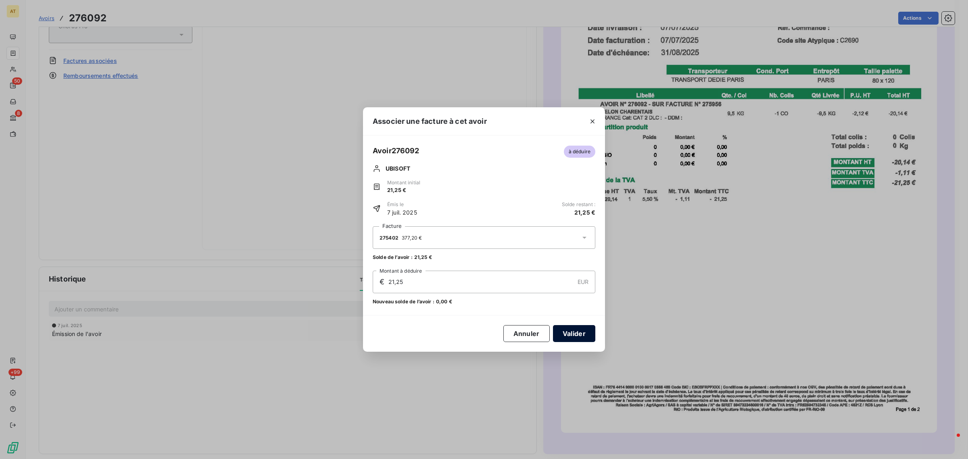
click at [483, 198] on button "Valider" at bounding box center [574, 333] width 42 height 17
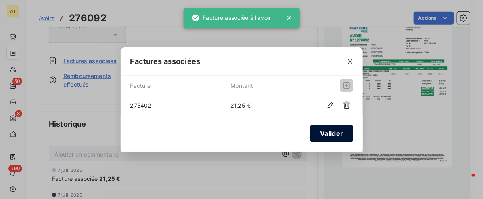
click at [331, 137] on button "Valider" at bounding box center [331, 133] width 42 height 17
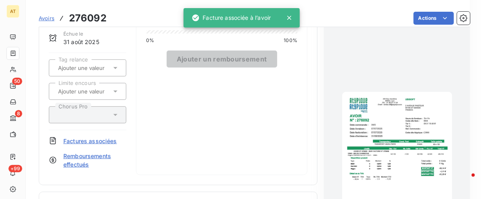
scroll to position [0, 0]
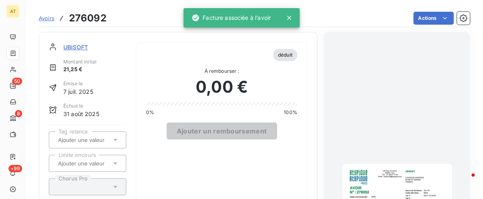
click at [280, 122] on div "Ajouter un remboursement" at bounding box center [221, 130] width 151 height 17
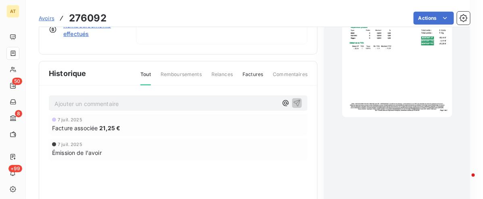
scroll to position [101, 0]
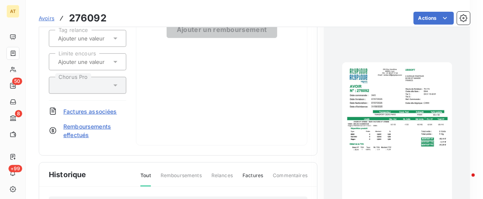
click at [71, 111] on span "Factures associées" at bounding box center [90, 111] width 54 height 8
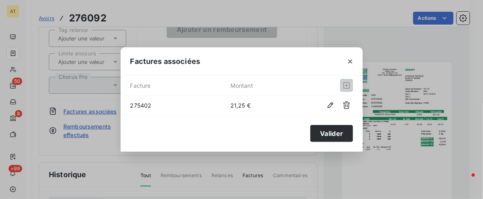
click at [140, 105] on span "275402" at bounding box center [180, 105] width 100 height 8
copy span "275402"
click at [11, 70] on div "Factures associées Facture Montant 275402 21,25 € Valider" at bounding box center [241, 99] width 483 height 199
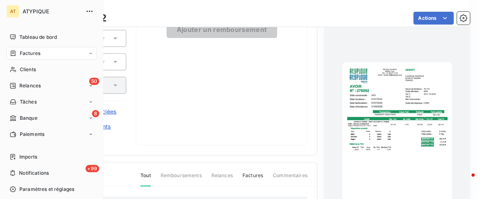
click at [18, 55] on div "Factures" at bounding box center [25, 53] width 31 height 7
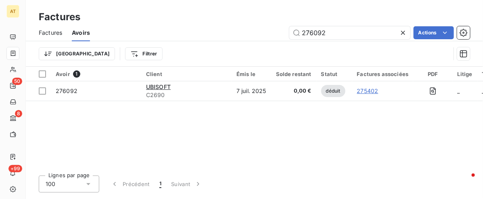
click at [57, 33] on span "Factures" at bounding box center [50, 33] width 23 height 8
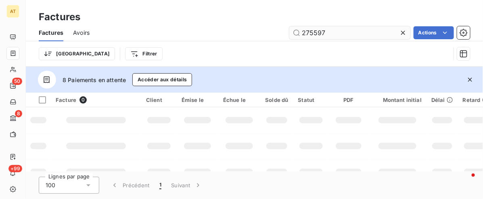
click at [345, 29] on input "275597" at bounding box center [349, 32] width 121 height 13
type input "275402"
drag, startPoint x: 471, startPoint y: 80, endPoint x: 458, endPoint y: 79, distance: 12.5
click at [469, 80] on icon "button" at bounding box center [470, 79] width 4 height 4
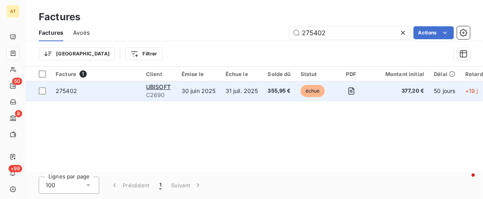
click at [68, 94] on div "275402" at bounding box center [66, 91] width 21 height 8
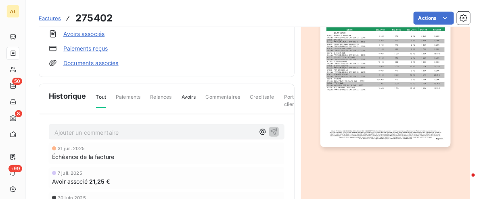
scroll to position [102, 0]
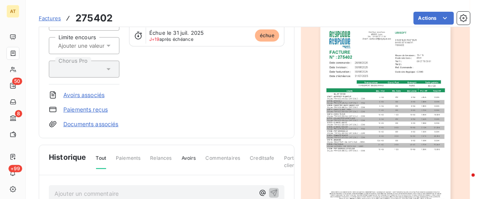
click at [84, 94] on link "Avoirs associés" at bounding box center [83, 95] width 41 height 8
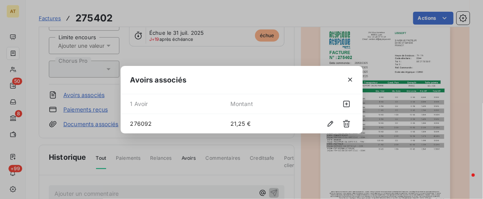
click at [141, 121] on span "276092" at bounding box center [180, 123] width 100 height 8
copy span "276092"
click at [190, 84] on div "Avoirs associés" at bounding box center [242, 80] width 242 height 28
drag, startPoint x: 109, startPoint y: 15, endPoint x: 149, endPoint y: 38, distance: 46.3
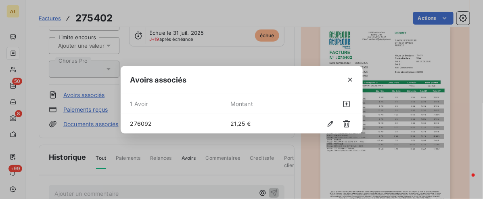
click at [109, 15] on div "Avoirs associés 1 Avoir Montant 276092 21,25 €" at bounding box center [241, 99] width 483 height 199
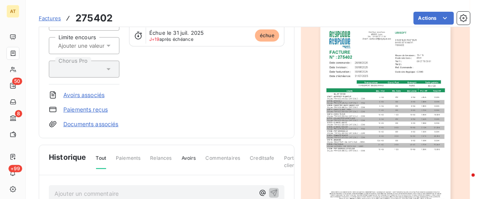
click at [90, 13] on h3 "275402" at bounding box center [93, 18] width 37 height 15
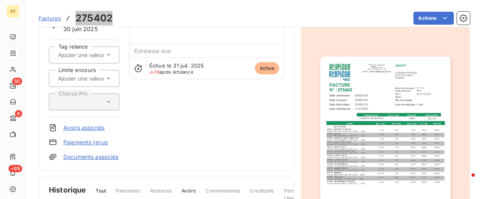
scroll to position [0, 0]
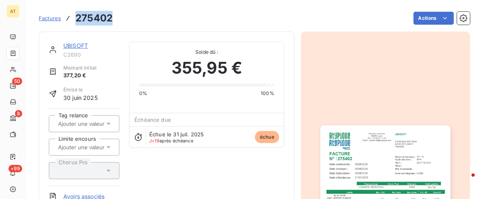
click at [204, 67] on span "355,95 €" at bounding box center [206, 68] width 71 height 24
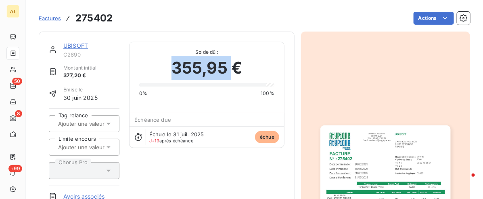
click at [204, 67] on span "355,95 €" at bounding box center [206, 68] width 71 height 24
copy span "355,95"
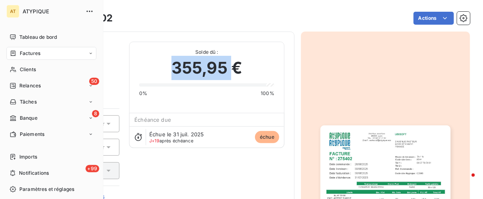
click at [25, 52] on span "Factures" at bounding box center [30, 53] width 21 height 7
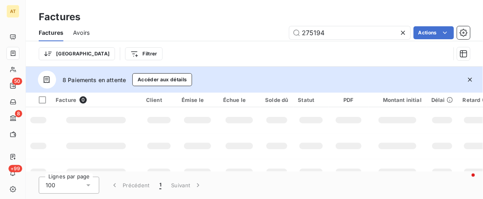
type input "275194"
click at [468, 76] on icon "button" at bounding box center [470, 79] width 8 height 8
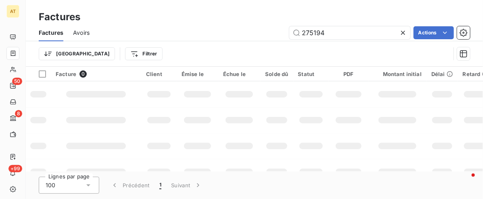
drag, startPoint x: 236, startPoint y: 29, endPoint x: 241, endPoint y: 37, distance: 9.2
click at [236, 29] on div "275194 Actions" at bounding box center [284, 32] width 371 height 13
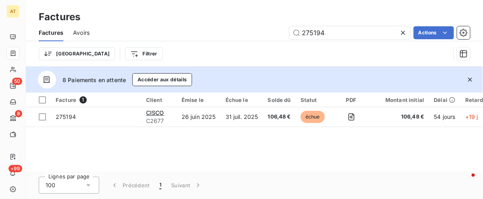
click at [286, 134] on div "Facture 1 Client Émise le Échue le Solde dû Statut PDF Montant initial Délai Re…" at bounding box center [254, 131] width 457 height 79
click at [313, 146] on div "Facture 1 Client Émise le Échue le Solde dû Statut PDF Montant initial Délai Re…" at bounding box center [254, 131] width 457 height 79
click at [313, 148] on div "Facture 1 Client Émise le Échue le Solde dû Statut PDF Montant initial Délai Re…" at bounding box center [254, 131] width 457 height 79
click at [312, 148] on div "Facture 1 Client Émise le Échue le Solde dû Statut PDF Montant initial Délai Re…" at bounding box center [254, 131] width 457 height 79
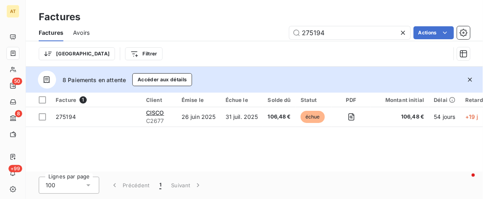
click at [312, 148] on div "Facture 1 Client Émise le Échue le Solde dû Statut PDF Montant initial Délai Re…" at bounding box center [254, 131] width 457 height 79
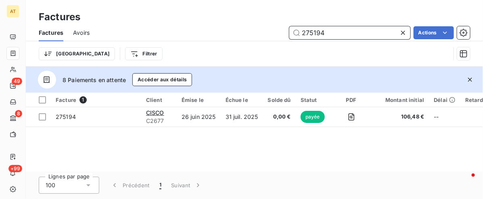
paste input "327"
paste input "956"
paste input "276123"
paste input "text"
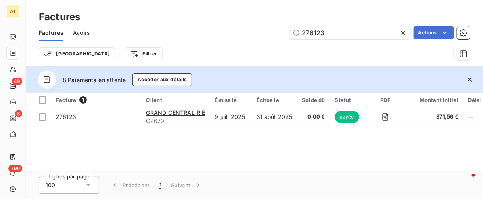
click at [266, 144] on div "Facture 1 Client Émise le Échue le Solde dû Statut PDF Montant initial Délai Re…" at bounding box center [254, 131] width 457 height 79
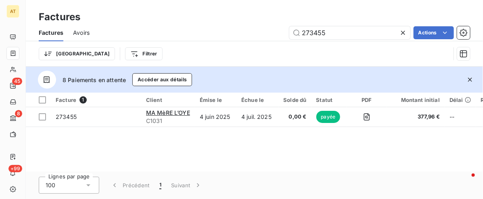
type input "276077"
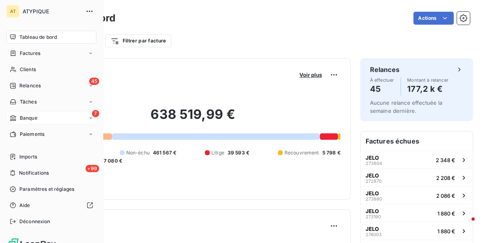
click at [21, 119] on span "Banque" at bounding box center [29, 117] width 18 height 7
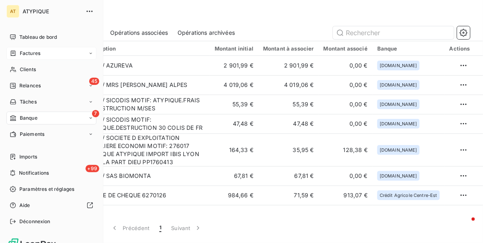
click at [23, 53] on span "Factures" at bounding box center [30, 53] width 21 height 7
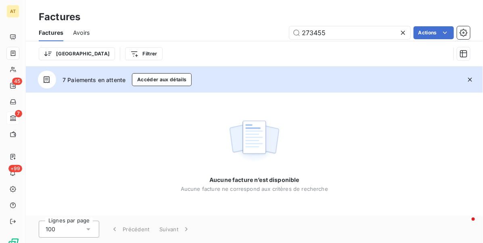
click at [469, 81] on icon "button" at bounding box center [470, 79] width 4 height 4
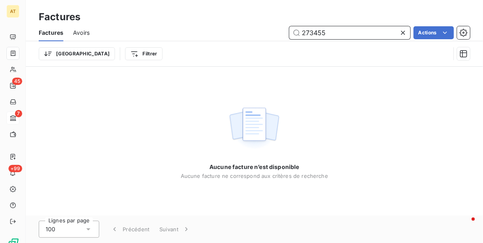
click at [345, 27] on input "273455" at bounding box center [349, 32] width 121 height 13
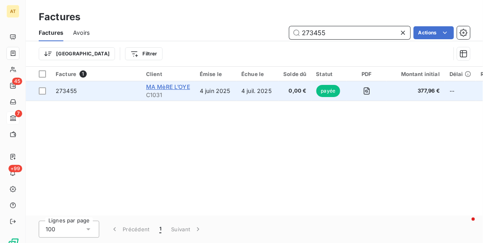
type input "273455"
click at [176, 88] on span "MA MèRE L’OYE" at bounding box center [168, 86] width 44 height 7
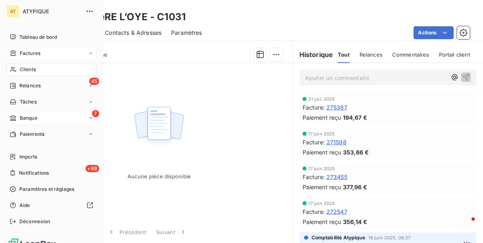
click at [40, 116] on div "7 Banque" at bounding box center [51, 117] width 90 height 13
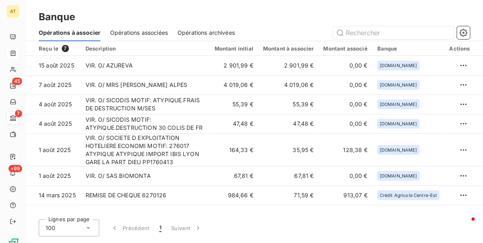
drag, startPoint x: 211, startPoint y: 29, endPoint x: 236, endPoint y: 29, distance: 25.4
click at [213, 29] on span "Opérations archivées" at bounding box center [206, 33] width 57 height 8
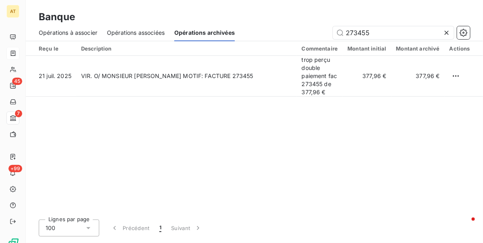
type input "273455"
drag, startPoint x: 146, startPoint y: 180, endPoint x: 148, endPoint y: 176, distance: 4.7
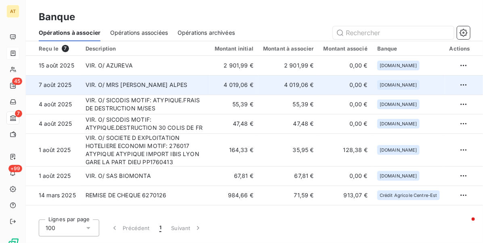
drag, startPoint x: 130, startPoint y: 84, endPoint x: 117, endPoint y: 84, distance: 12.5
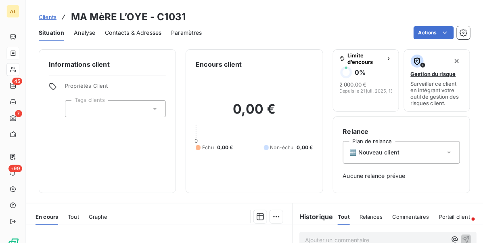
click at [165, 13] on h3 "MA MèRE L’OYE - C1031" at bounding box center [128, 17] width 115 height 15
copy h3 "C1031"
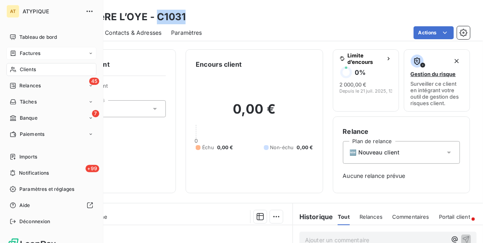
click at [44, 55] on div "Factures" at bounding box center [51, 53] width 90 height 13
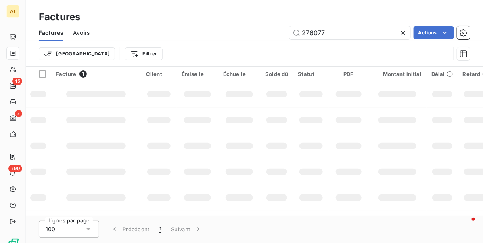
type input "276077"
click at [120, 134] on td at bounding box center [96, 146] width 90 height 26
click at [301, 125] on td at bounding box center [311, 120] width 36 height 26
click at [347, 35] on input "276077" at bounding box center [349, 32] width 121 height 13
click at [315, 112] on td at bounding box center [311, 120] width 36 height 26
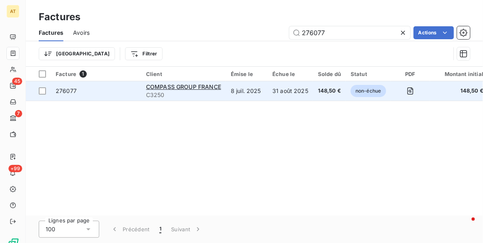
click at [57, 90] on span "276077" at bounding box center [66, 90] width 21 height 7
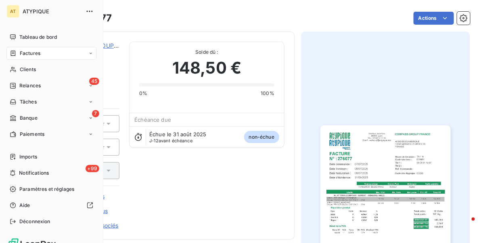
drag, startPoint x: 23, startPoint y: 55, endPoint x: 32, endPoint y: 55, distance: 9.7
click at [23, 55] on span "Factures" at bounding box center [30, 53] width 21 height 7
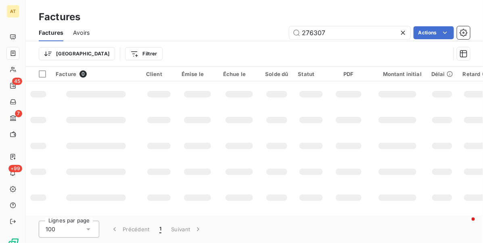
drag, startPoint x: 203, startPoint y: 158, endPoint x: 251, endPoint y: 151, distance: 48.1
click at [203, 159] on td at bounding box center [198, 172] width 42 height 26
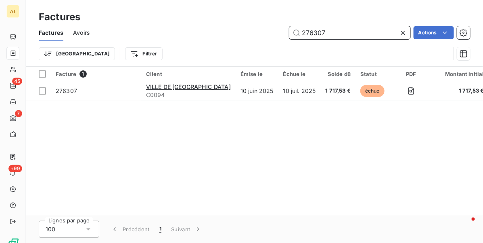
click at [341, 29] on input "276307" at bounding box center [349, 32] width 121 height 13
paste input "6"
type input "276306"
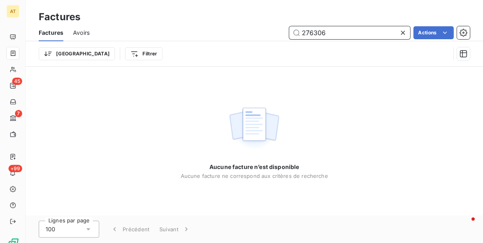
click at [79, 36] on span "Avoirs" at bounding box center [81, 33] width 17 height 8
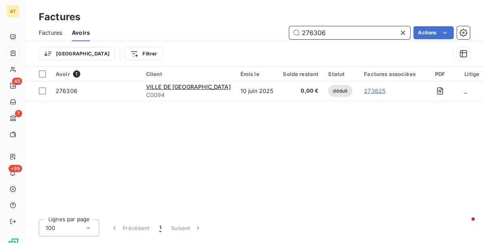
click at [337, 26] on input "276306" at bounding box center [349, 32] width 121 height 13
paste input "7032"
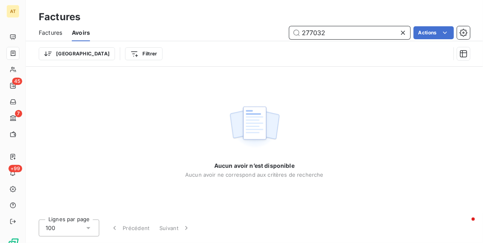
type input "277032"
click at [57, 27] on div "Factures" at bounding box center [50, 32] width 23 height 17
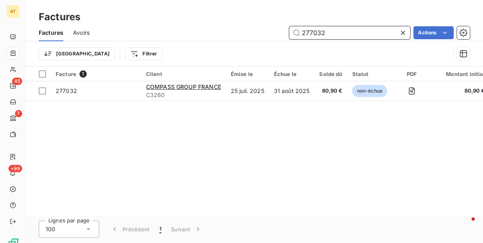
click at [362, 29] on input "277032" at bounding box center [349, 32] width 121 height 13
paste input "276956"
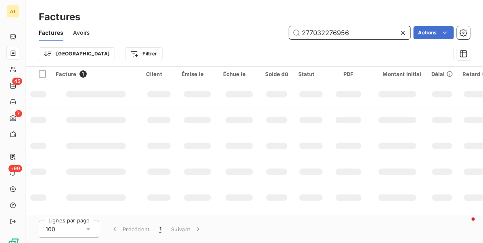
paste input "text"
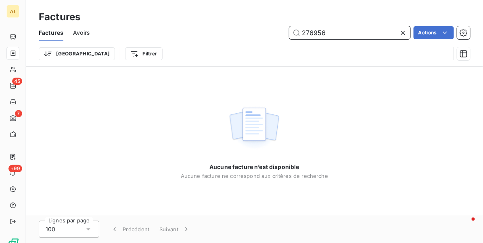
paste input "text"
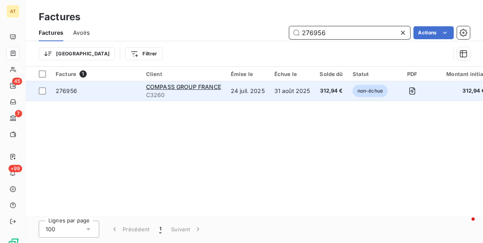
type input "276956"
click at [63, 89] on span "276956" at bounding box center [66, 90] width 21 height 7
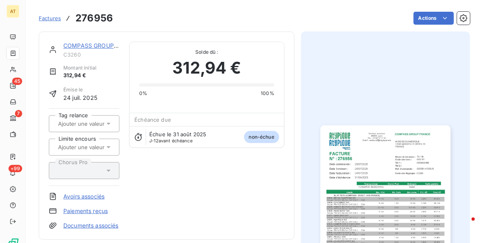
click at [374, 164] on img "button" at bounding box center [385, 217] width 130 height 184
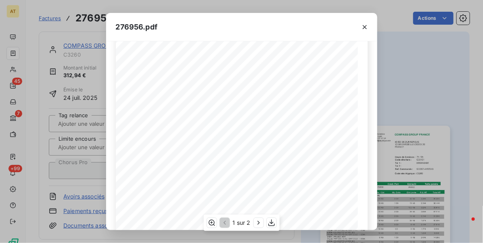
scroll to position [151, 0]
click at [214, 224] on icon "button" at bounding box center [212, 222] width 6 height 6
click at [268, 221] on icon "button" at bounding box center [272, 222] width 8 height 8
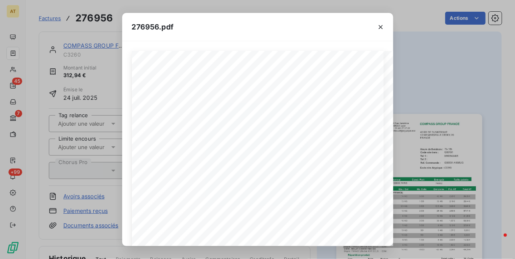
click at [448, 87] on div "276956.pdf COMPASS GROUP FRANCE 40 BD DE DUNKERQUE 13196 [GEOGRAPHIC_DATA] CEDE…" at bounding box center [257, 129] width 515 height 259
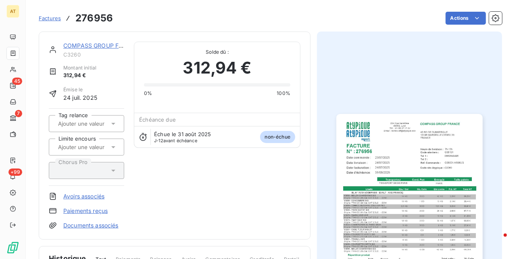
click at [101, 14] on h3 "276956" at bounding box center [94, 18] width 38 height 15
copy h3 "276956"
click at [219, 61] on span "312,94 €" at bounding box center [217, 68] width 69 height 24
click at [425, 154] on img "button" at bounding box center [410, 217] width 146 height 207
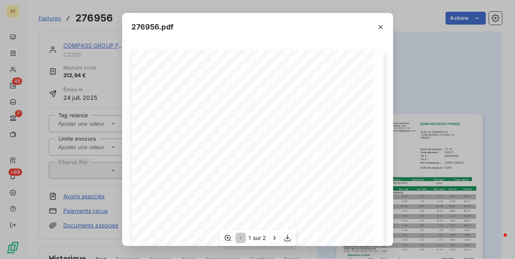
click at [318, 133] on span "G05501-A6S6UG" at bounding box center [332, 131] width 32 height 4
click at [322, 133] on span "G05501-A6S6UG" at bounding box center [332, 131] width 32 height 4
drag, startPoint x: 343, startPoint y: 129, endPoint x: 312, endPoint y: 132, distance: 31.6
click at [312, 132] on div "COMPASS GROUP FRANCE 40 BD DE DUNKERQUE 13196 MARSEILLE CEDEX 20 FRANCE FACTURE…" at bounding box center [258, 222] width 242 height 343
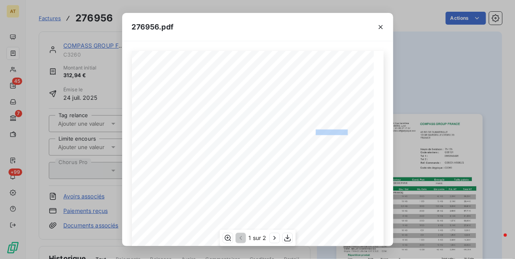
copy div "G05501-A6S6UG"
click at [458, 54] on div "276956.pdf COMPASS GROUP FRANCE 40 BD DE DUNKERQUE 13196 [GEOGRAPHIC_DATA] CEDE…" at bounding box center [257, 129] width 515 height 259
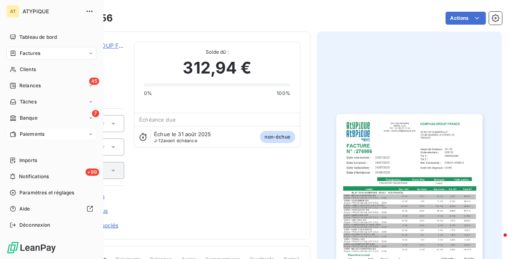
click at [31, 132] on span "Paiements" at bounding box center [32, 133] width 25 height 7
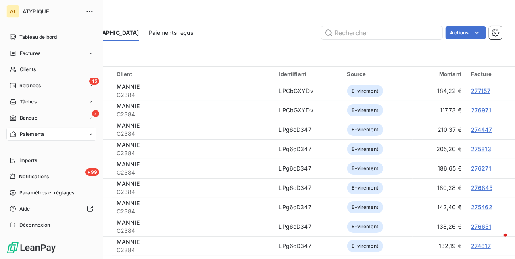
click at [27, 117] on span "Banque" at bounding box center [29, 117] width 18 height 7
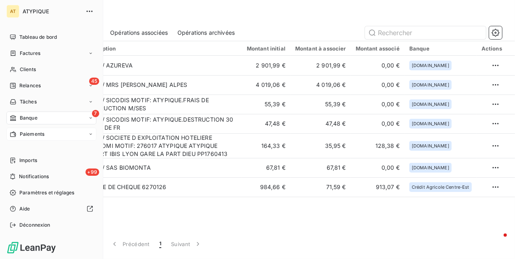
click at [36, 56] on span "Factures" at bounding box center [30, 53] width 21 height 7
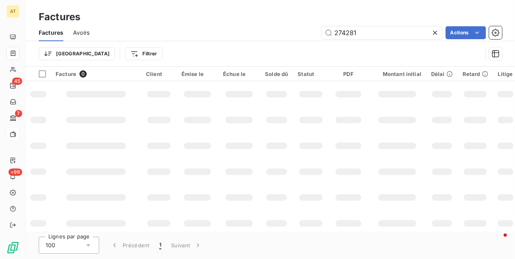
type input "274281"
click at [332, 178] on td at bounding box center [348, 172] width 39 height 26
click at [168, 180] on td at bounding box center [159, 172] width 36 height 26
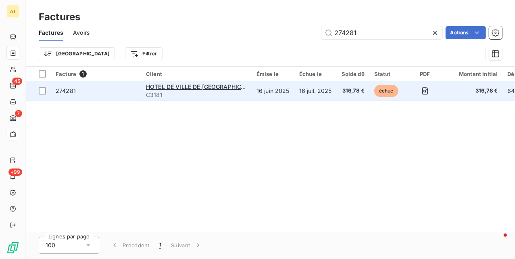
click at [70, 91] on span "274281" at bounding box center [66, 90] width 20 height 7
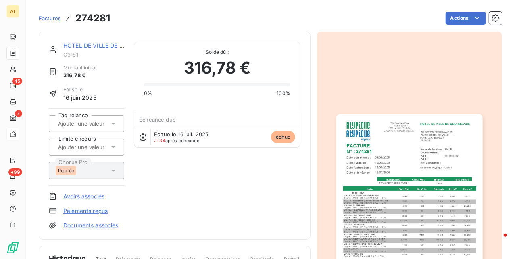
click at [102, 47] on link "HOTEL DE VILLE DE [GEOGRAPHIC_DATA]" at bounding box center [120, 45] width 115 height 7
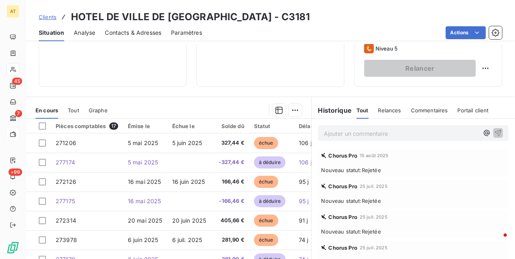
scroll to position [161, 0]
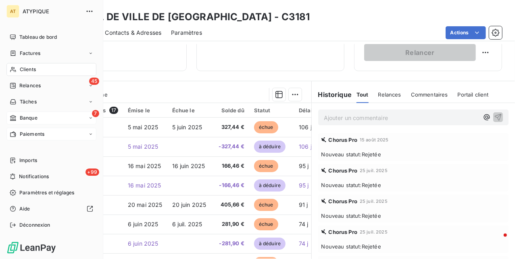
click at [31, 113] on div "7 Banque" at bounding box center [51, 117] width 90 height 13
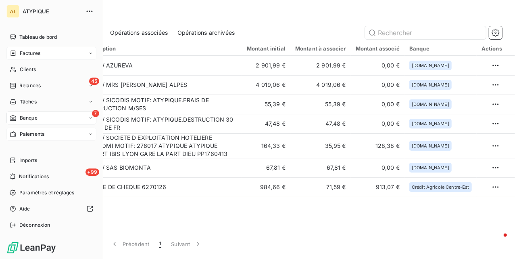
click at [44, 60] on nav "Tableau de bord Factures Clients 45 Relances Tâches 7 Banque Paiements" at bounding box center [51, 86] width 90 height 110
click at [44, 57] on div "Factures" at bounding box center [51, 53] width 90 height 13
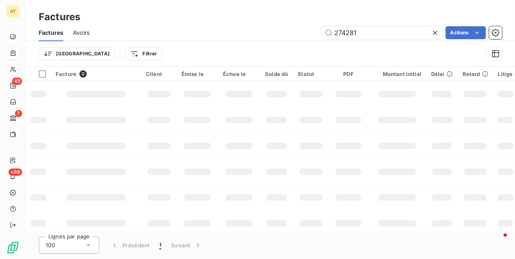
click at [88, 36] on div "Factures Avoirs 274281 Actions" at bounding box center [270, 32] width 489 height 17
click at [86, 36] on span "Avoirs" at bounding box center [81, 33] width 17 height 8
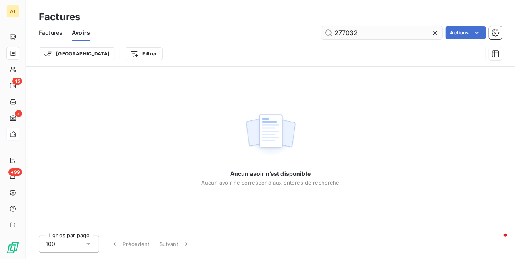
click at [362, 34] on input "277032" at bounding box center [382, 32] width 121 height 13
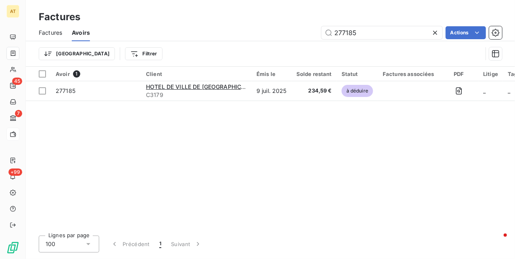
click at [227, 141] on div "Avoir 1 Client Émis le Solde restant Statut Factures associées PDF Litige Tag r…" at bounding box center [270, 148] width 489 height 162
click at [360, 34] on input "277185" at bounding box center [382, 32] width 121 height 13
click at [370, 33] on input "277185" at bounding box center [382, 32] width 121 height 13
paste input "4"
click at [376, 31] on input "277184" at bounding box center [382, 32] width 121 height 13
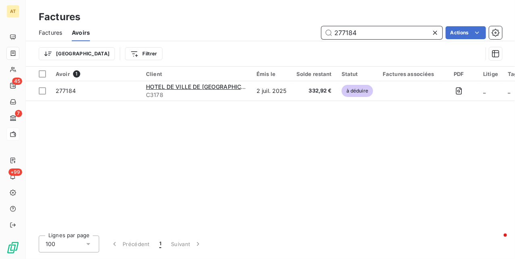
paste input "3"
click at [367, 31] on input "277183" at bounding box center [382, 32] width 121 height 13
paste input "1"
click at [395, 28] on input "277181" at bounding box center [382, 32] width 121 height 13
paste input "2"
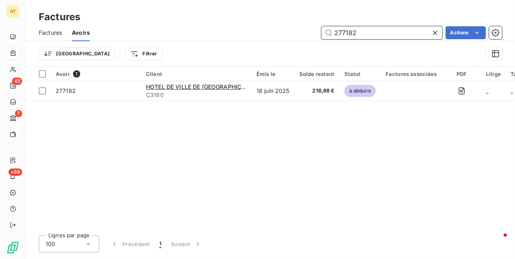
click at [366, 32] on input "277182" at bounding box center [382, 32] width 121 height 13
paste input "0"
click at [370, 29] on input "277180" at bounding box center [382, 32] width 121 height 13
paste input "79"
click at [370, 29] on input "277179" at bounding box center [382, 32] width 121 height 13
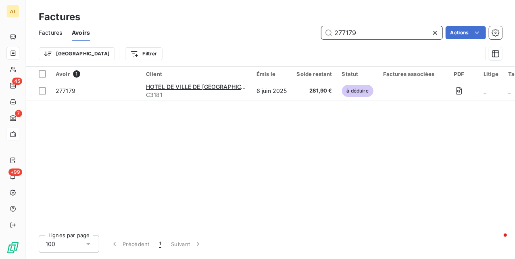
paste input "7"
click at [383, 33] on input "277177" at bounding box center [382, 32] width 121 height 13
paste input "8"
click at [371, 31] on input "277178" at bounding box center [382, 32] width 121 height 13
paste input "6"
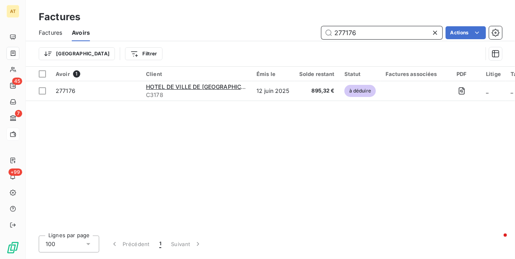
click at [373, 36] on input "277176" at bounding box center [382, 32] width 121 height 13
paste input "5"
click at [385, 28] on input "277175" at bounding box center [382, 32] width 121 height 13
paste input "4"
type input "277174"
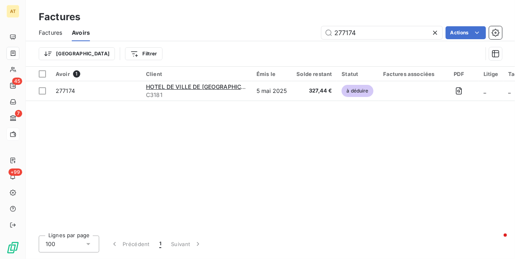
click at [165, 175] on div "Avoir 1 Client Émis le Solde restant Statut Factures associées PDF Litige Tag r…" at bounding box center [270, 148] width 489 height 162
click at [342, 194] on div "Avoir 1 Client Émis le Solde restant Statut Factures associées PDF Litige Tag r…" at bounding box center [270, 148] width 489 height 162
click at [218, 139] on div "Avoir 1 Client Émis le Solde restant Statut Factures associées PDF Litige Tag r…" at bounding box center [270, 148] width 489 height 162
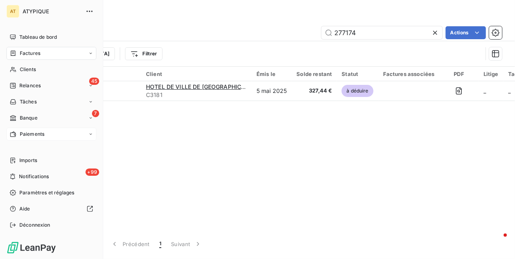
click at [46, 52] on div "Factures" at bounding box center [51, 53] width 90 height 13
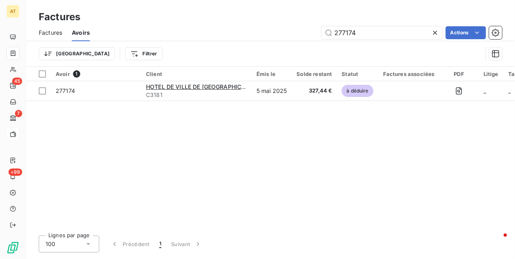
click at [435, 37] on div at bounding box center [436, 32] width 11 height 13
click at [52, 36] on div "Factures" at bounding box center [50, 32] width 23 height 17
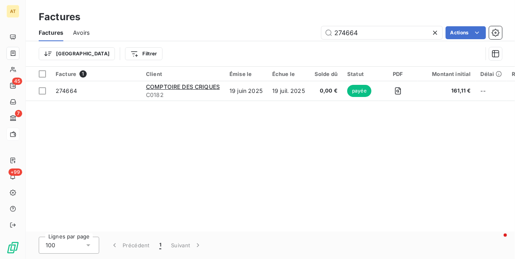
type input "274664"
click at [159, 140] on div "Facture 1 Client Émise le Échue le Solde dû Statut PDF Montant initial Délai Re…" at bounding box center [270, 149] width 489 height 165
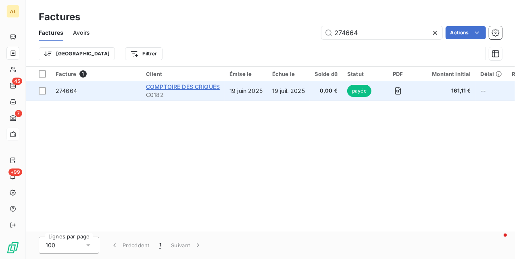
click at [205, 86] on span "COMPTOIRE DES CRIQUES" at bounding box center [183, 86] width 74 height 7
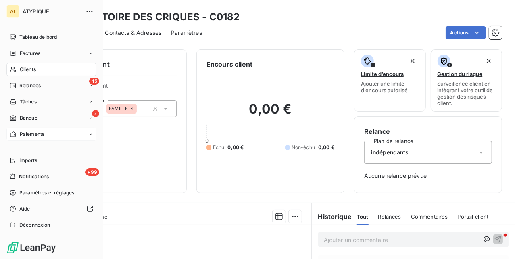
click at [29, 55] on span "Factures" at bounding box center [30, 53] width 21 height 7
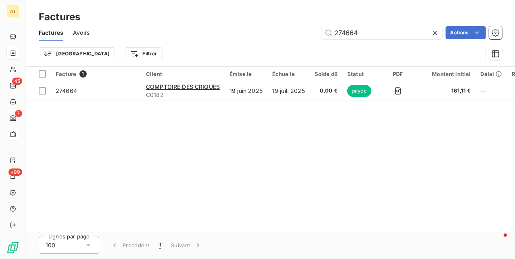
click at [211, 180] on div "Facture 1 Client Émise le Échue le Solde dû Statut PDF Montant initial Délai Re…" at bounding box center [270, 149] width 489 height 165
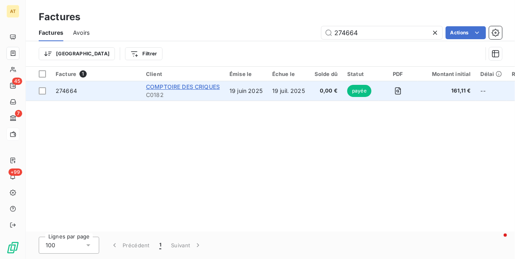
click at [190, 90] on span "COMPTOIRE DES CRIQUES" at bounding box center [183, 86] width 74 height 7
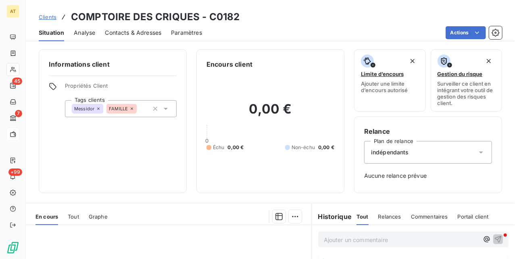
click at [134, 30] on span "Contacts & Adresses" at bounding box center [133, 33] width 56 height 8
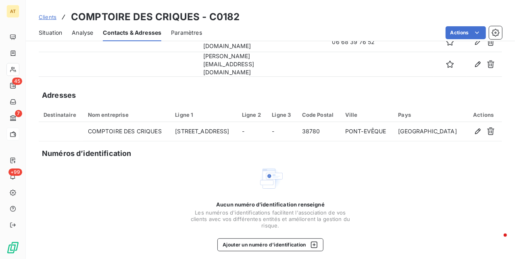
scroll to position [36, 0]
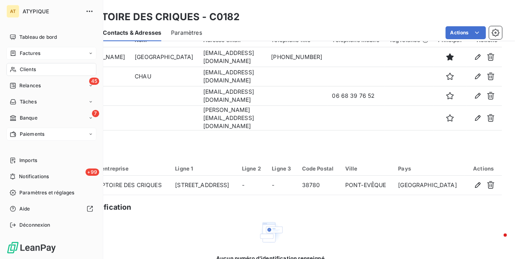
click at [19, 57] on div "Factures" at bounding box center [51, 53] width 90 height 13
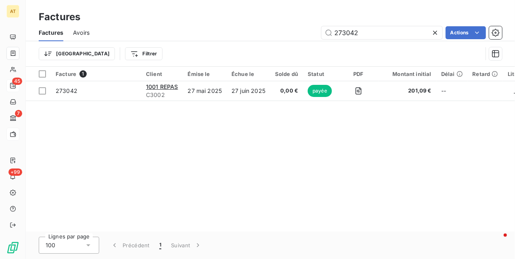
type input "273042"
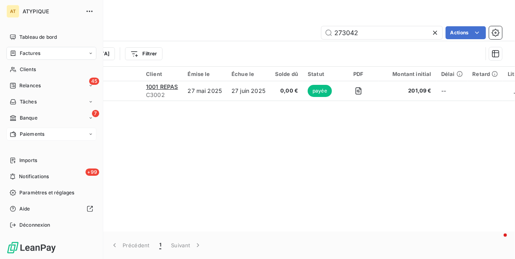
drag, startPoint x: 20, startPoint y: 54, endPoint x: 25, endPoint y: 55, distance: 4.9
click at [20, 54] on span "Factures" at bounding box center [30, 53] width 21 height 7
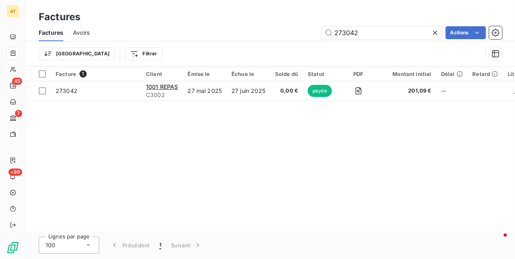
click at [84, 32] on span "Avoirs" at bounding box center [81, 33] width 17 height 8
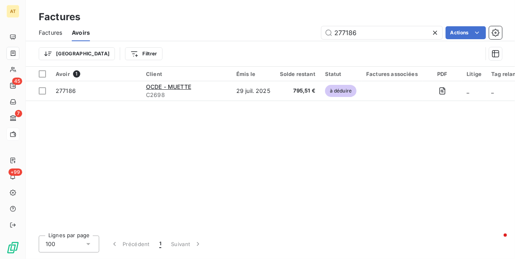
type input "277186"
click at [178, 136] on div "Avoir 1 Client Émis le Solde restant Statut Factures associées PDF Litige Tag r…" at bounding box center [270, 148] width 489 height 162
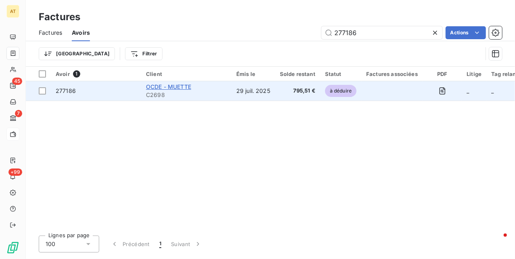
click at [179, 90] on span "OCDE - MUETTE" at bounding box center [168, 86] width 45 height 7
